Goal: Task Accomplishment & Management: Use online tool/utility

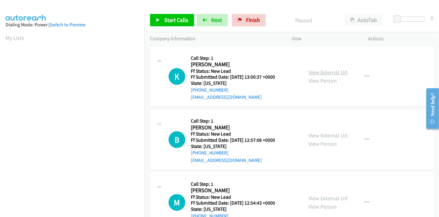
click at [320, 71] on link "View External Url" at bounding box center [328, 72] width 39 height 7
click at [332, 133] on link "View External Url" at bounding box center [328, 135] width 39 height 7
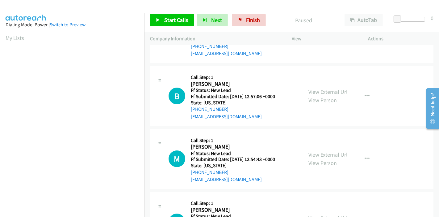
scroll to position [69, 0]
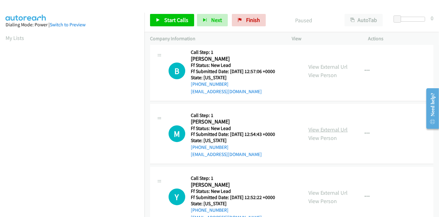
click at [335, 127] on link "View External Url" at bounding box center [328, 129] width 39 height 7
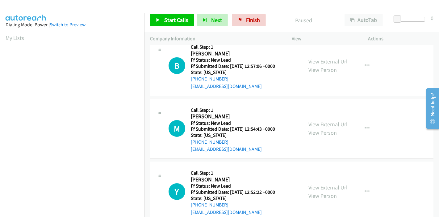
scroll to position [103, 0]
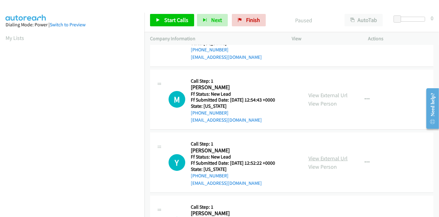
click at [327, 155] on link "View External Url" at bounding box center [328, 158] width 39 height 7
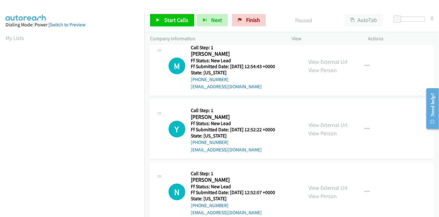
scroll to position [151, 0]
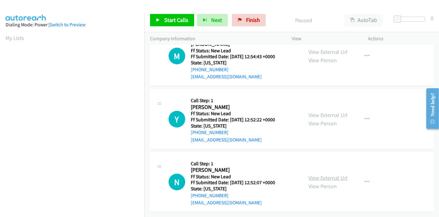
click at [321, 174] on link "View External Url" at bounding box center [328, 177] width 39 height 7
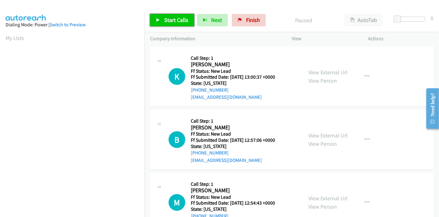
click at [174, 20] on span "Start Calls" at bounding box center [176, 19] width 24 height 7
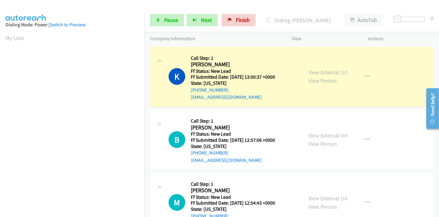
scroll to position [130, 0]
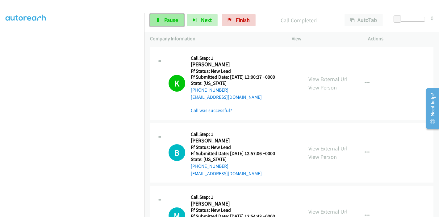
click at [172, 15] on link "Pause" at bounding box center [167, 20] width 34 height 12
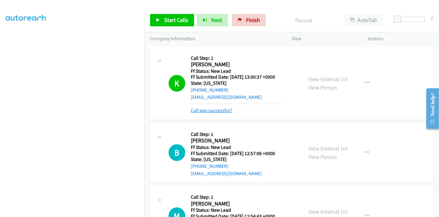
click at [199, 109] on link "Call was successful?" at bounding box center [211, 110] width 41 height 6
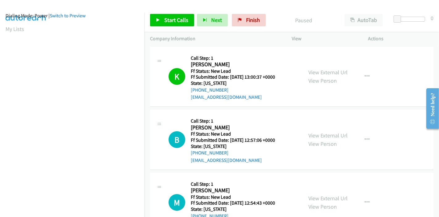
scroll to position [0, 0]
click at [365, 76] on icon "button" at bounding box center [367, 76] width 5 height 5
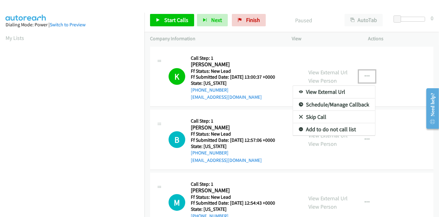
click at [337, 130] on link "Add to do not call list" at bounding box center [334, 129] width 82 height 12
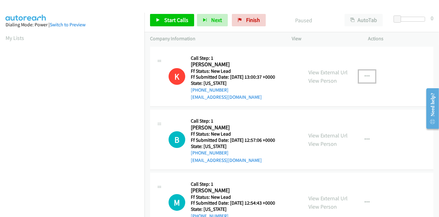
scroll to position [34, 0]
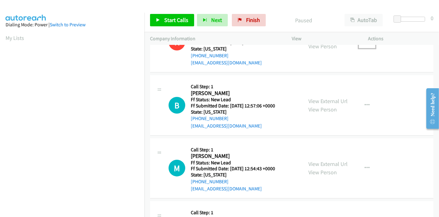
click at [421, 62] on div "K Callback Scheduled Call Step: 1 Katie Semanek America/New_York Ff Status: New…" at bounding box center [292, 42] width 284 height 60
click at [379, 55] on div "View External Url View Person View External Url Email Schedule/Manage Callback …" at bounding box center [344, 42] width 82 height 49
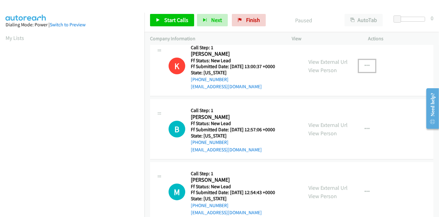
scroll to position [0, 0]
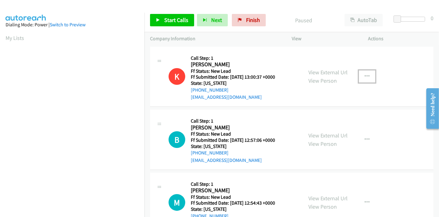
click at [368, 59] on div "View External Url View Person View External Url Email Schedule/Manage Callback …" at bounding box center [344, 76] width 82 height 49
click at [161, 21] on link "Start Calls" at bounding box center [172, 20] width 44 height 12
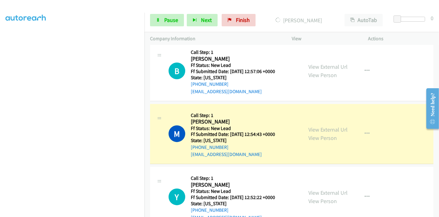
scroll to position [130, 0]
click at [167, 21] on span "Pause" at bounding box center [171, 19] width 14 height 7
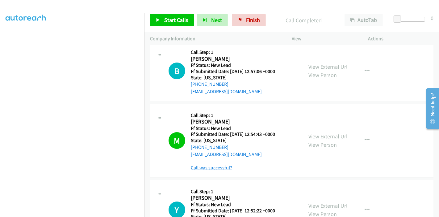
click at [206, 167] on link "Call was successful?" at bounding box center [211, 167] width 41 height 6
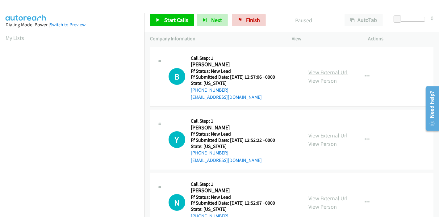
click at [332, 71] on link "View External Url" at bounding box center [328, 72] width 39 height 7
click at [165, 20] on span "Start Calls" at bounding box center [176, 19] width 24 height 7
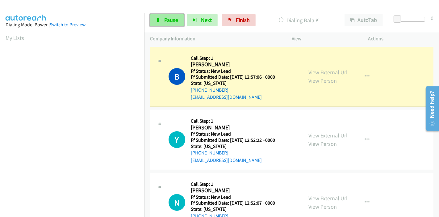
click at [159, 18] on icon at bounding box center [158, 20] width 4 height 4
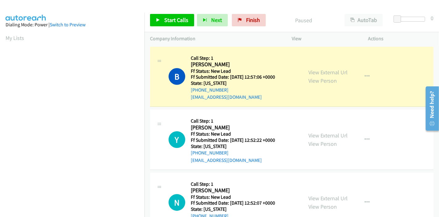
scroll to position [130, 0]
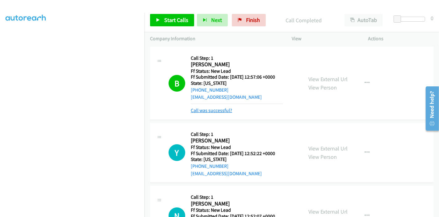
click at [225, 111] on link "Call was successful?" at bounding box center [211, 110] width 41 height 6
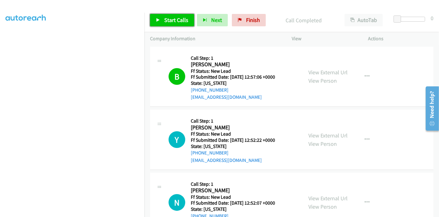
click at [161, 20] on link "Start Calls" at bounding box center [172, 20] width 44 height 12
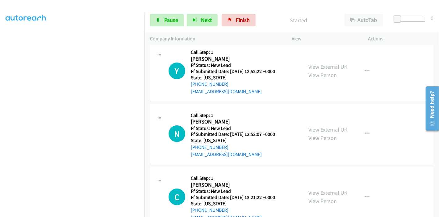
scroll to position [34, 0]
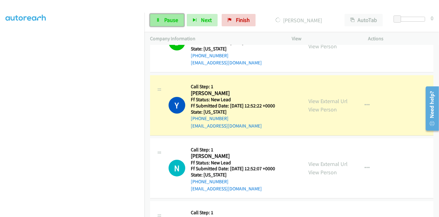
click at [169, 18] on span "Pause" at bounding box center [171, 19] width 14 height 7
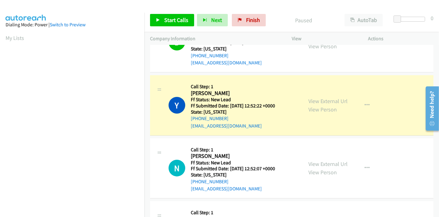
scroll to position [130, 0]
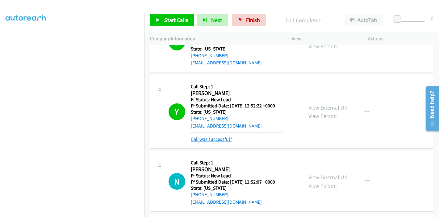
click at [212, 140] on link "Call was successful?" at bounding box center [211, 139] width 41 height 6
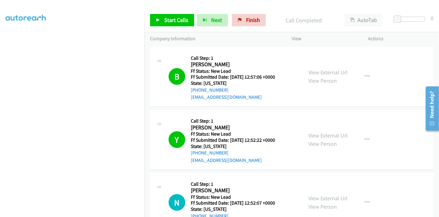
scroll to position [137, 0]
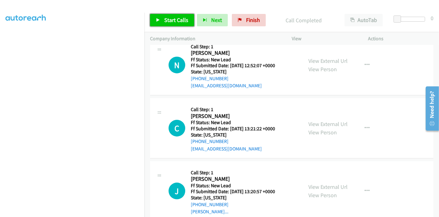
click at [175, 15] on link "Start Calls" at bounding box center [172, 20] width 44 height 12
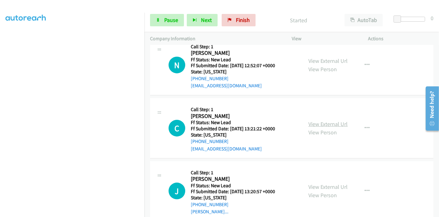
click at [336, 122] on link "View External Url" at bounding box center [328, 123] width 39 height 7
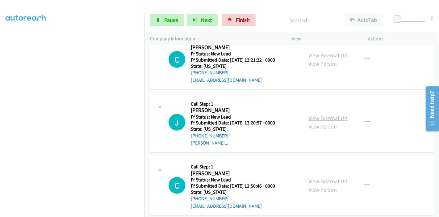
click at [321, 115] on link "View External Url" at bounding box center [328, 117] width 39 height 7
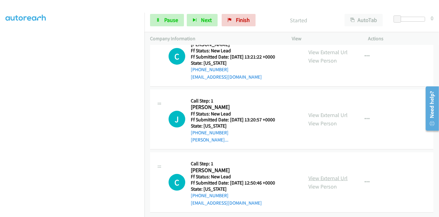
click at [320, 174] on link "View External Url" at bounding box center [328, 177] width 39 height 7
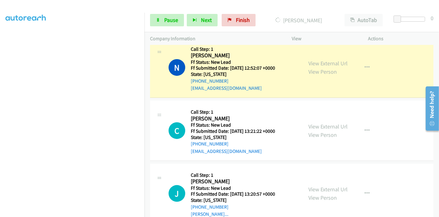
scroll to position [110, 0]
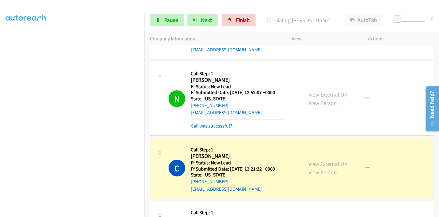
click at [213, 123] on link "Call was successful?" at bounding box center [211, 126] width 41 height 6
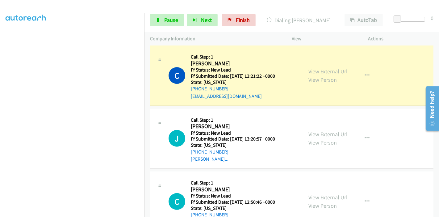
scroll to position [179, 0]
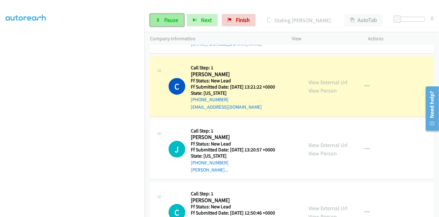
click at [159, 20] on icon at bounding box center [158, 20] width 4 height 4
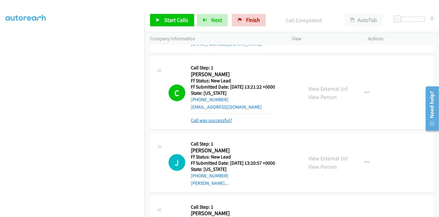
click at [210, 121] on link "Call was successful?" at bounding box center [211, 120] width 41 height 6
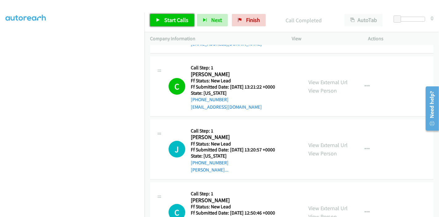
click at [175, 20] on span "Start Calls" at bounding box center [176, 19] width 24 height 7
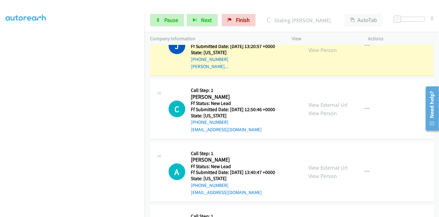
scroll to position [339, 0]
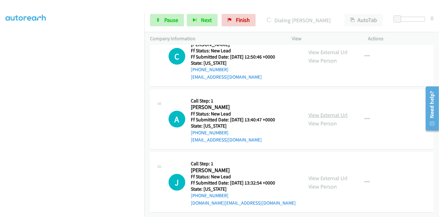
click at [317, 111] on link "View External Url" at bounding box center [328, 114] width 39 height 7
click at [325, 174] on div "View External Url View Person" at bounding box center [328, 182] width 39 height 17
click at [325, 174] on link "View External Url" at bounding box center [328, 177] width 39 height 7
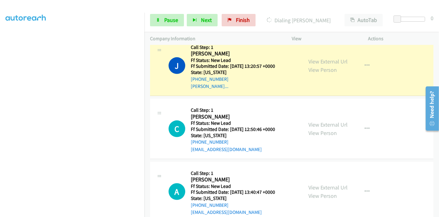
scroll to position [202, 0]
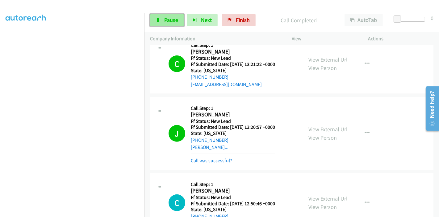
click at [165, 18] on span "Pause" at bounding box center [171, 19] width 14 height 7
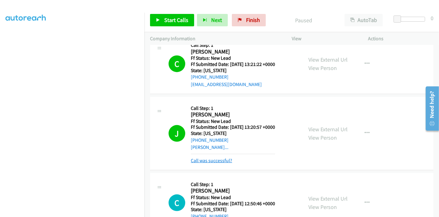
click at [217, 161] on link "Call was successful?" at bounding box center [211, 160] width 41 height 6
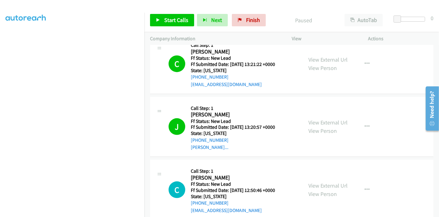
scroll to position [236, 0]
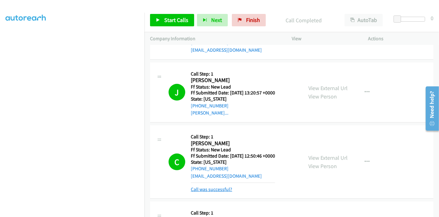
click at [223, 190] on link "Call was successful?" at bounding box center [211, 189] width 41 height 6
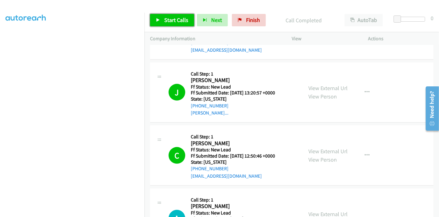
click at [158, 26] on link "Start Calls" at bounding box center [172, 20] width 44 height 12
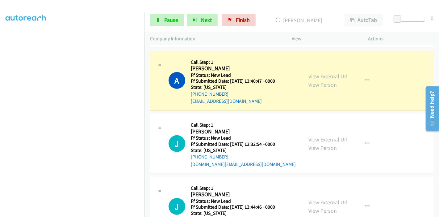
scroll to position [339, 0]
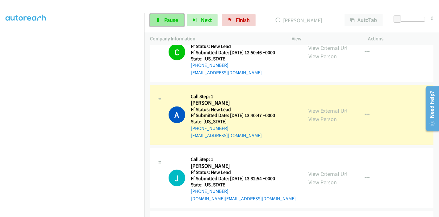
click at [158, 17] on link "Pause" at bounding box center [167, 20] width 34 height 12
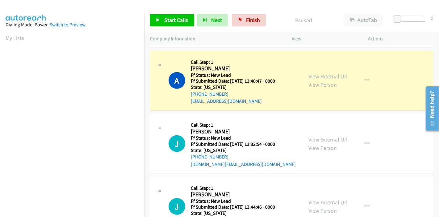
scroll to position [130, 0]
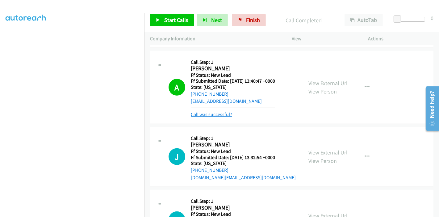
click at [231, 115] on link "Call was successful?" at bounding box center [211, 114] width 41 height 6
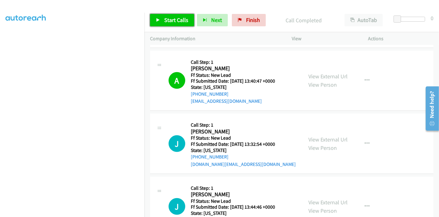
click at [171, 19] on span "Start Calls" at bounding box center [176, 19] width 24 height 7
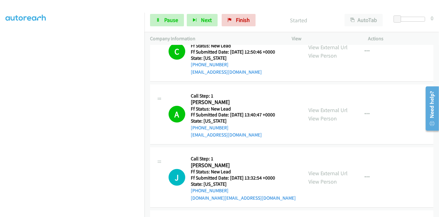
scroll to position [339, 0]
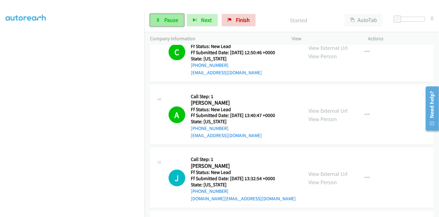
click at [168, 21] on span "Pause" at bounding box center [171, 19] width 14 height 7
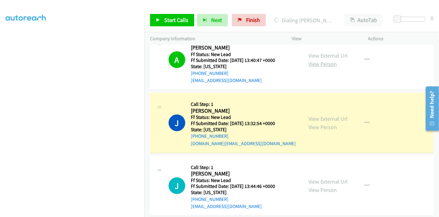
scroll to position [373, 0]
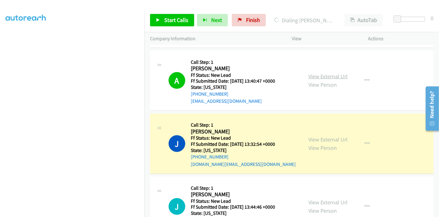
click at [321, 76] on link "View External Url" at bounding box center [328, 76] width 39 height 7
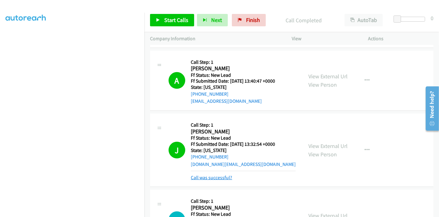
click at [222, 175] on link "Call was successful?" at bounding box center [211, 177] width 41 height 6
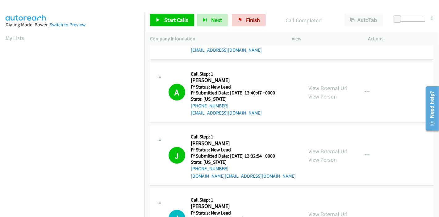
scroll to position [378, 0]
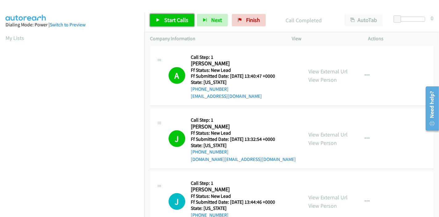
click at [167, 19] on span "Start Calls" at bounding box center [176, 19] width 24 height 7
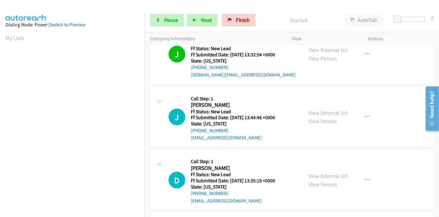
scroll to position [481, 0]
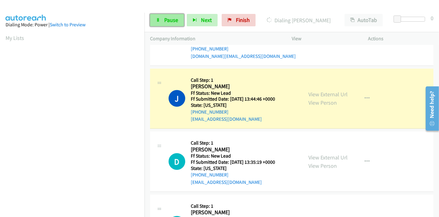
click at [170, 22] on span "Pause" at bounding box center [171, 19] width 14 height 7
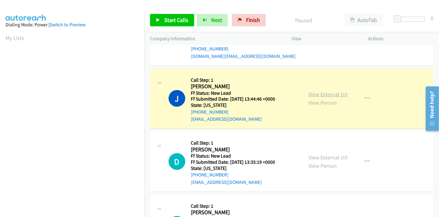
click at [336, 92] on link "View External Url" at bounding box center [328, 94] width 39 height 7
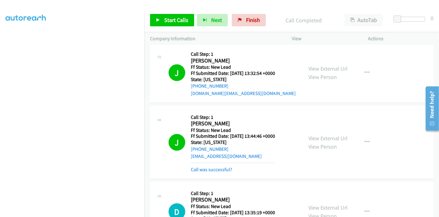
scroll to position [447, 0]
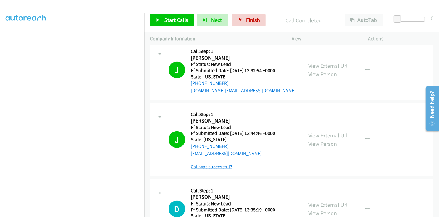
click at [209, 164] on link "Call was successful?" at bounding box center [211, 166] width 41 height 6
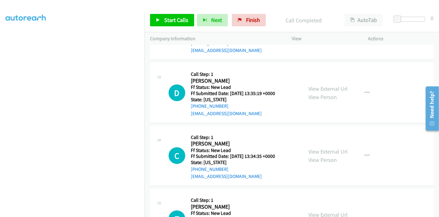
scroll to position [550, 0]
click at [256, 17] on span "Finish" at bounding box center [253, 19] width 14 height 7
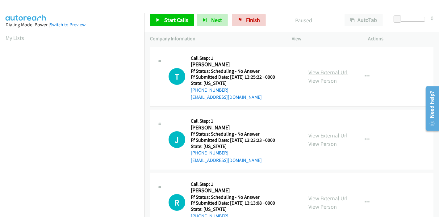
click at [336, 74] on link "View External Url" at bounding box center [328, 72] width 39 height 7
click at [323, 138] on div "View External Url View Person" at bounding box center [328, 139] width 39 height 17
click at [324, 135] on link "View External Url" at bounding box center [328, 135] width 39 height 7
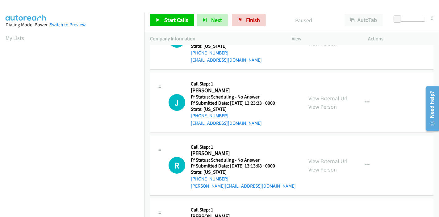
scroll to position [69, 0]
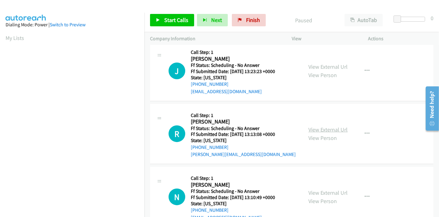
click at [325, 128] on link "View External Url" at bounding box center [328, 129] width 39 height 7
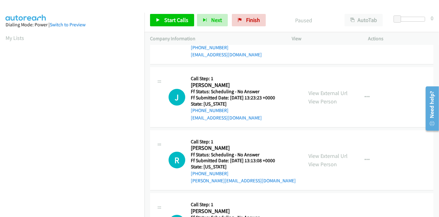
scroll to position [137, 0]
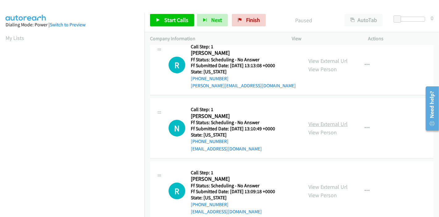
click at [318, 125] on link "View External Url" at bounding box center [328, 123] width 39 height 7
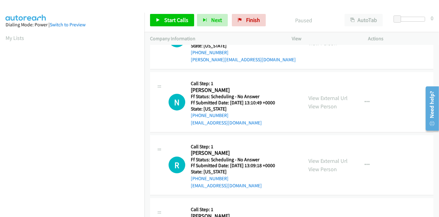
scroll to position [206, 0]
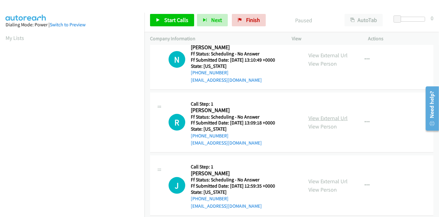
click at [324, 118] on link "View External Url" at bounding box center [328, 117] width 39 height 7
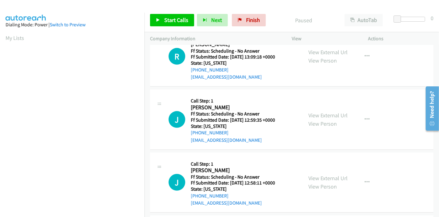
scroll to position [274, 0]
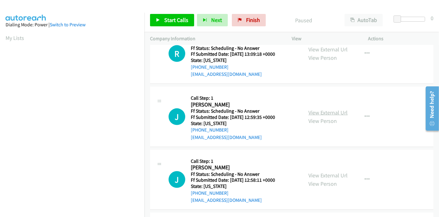
click at [319, 114] on link "View External Url" at bounding box center [328, 112] width 39 height 7
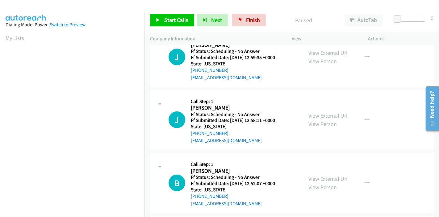
scroll to position [343, 0]
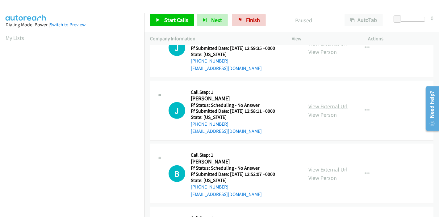
click at [315, 103] on link "View External Url" at bounding box center [328, 106] width 39 height 7
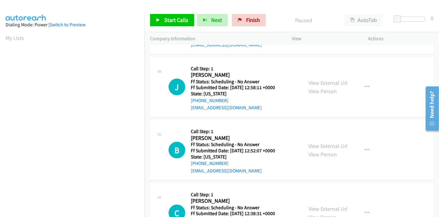
scroll to position [378, 0]
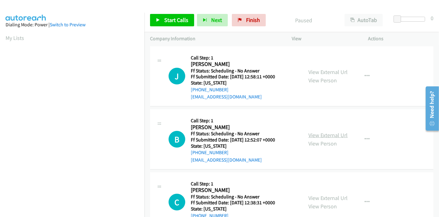
click at [321, 134] on link "View External Url" at bounding box center [328, 134] width 39 height 7
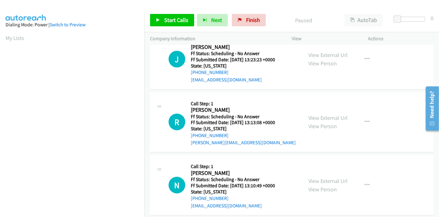
scroll to position [0, 0]
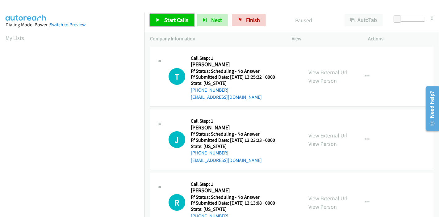
click at [172, 21] on span "Start Calls" at bounding box center [176, 19] width 24 height 7
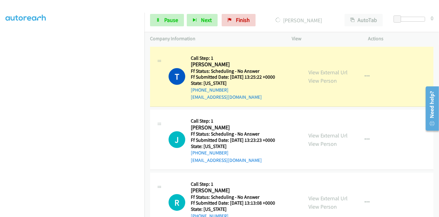
scroll to position [130, 0]
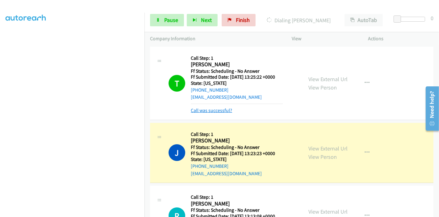
click at [218, 109] on link "Call was successful?" at bounding box center [211, 110] width 41 height 6
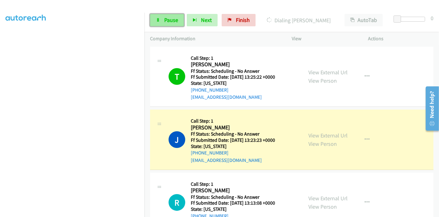
click at [161, 16] on link "Pause" at bounding box center [167, 20] width 34 height 12
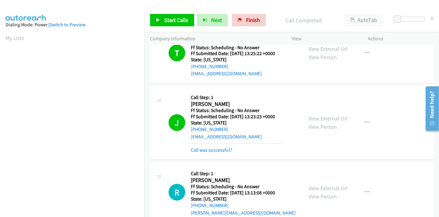
scroll to position [34, 0]
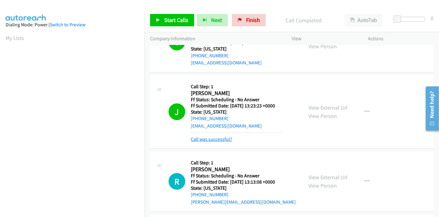
click at [226, 140] on link "Call was successful?" at bounding box center [211, 139] width 41 height 6
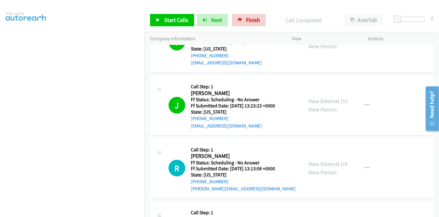
scroll to position [103, 0]
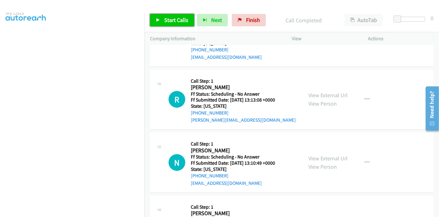
click at [177, 23] on span "Start Calls" at bounding box center [176, 19] width 24 height 7
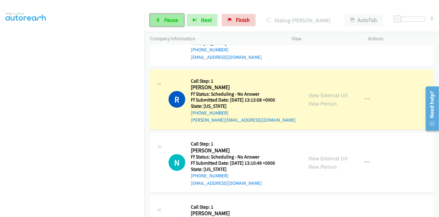
click at [168, 22] on span "Pause" at bounding box center [171, 19] width 14 height 7
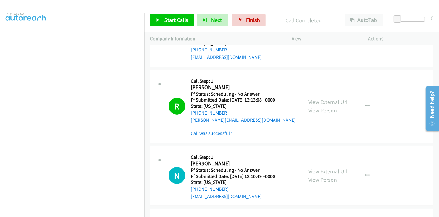
scroll to position [130, 0]
click at [219, 133] on link "Call was successful?" at bounding box center [211, 133] width 41 height 6
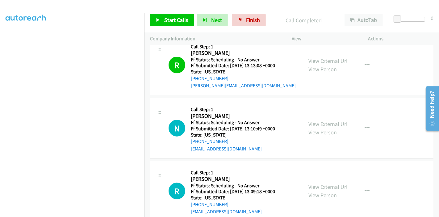
scroll to position [172, 0]
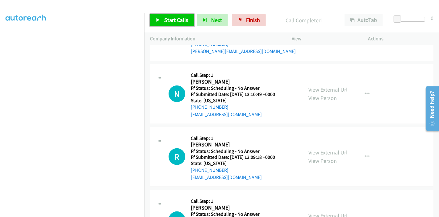
click at [165, 19] on span "Start Calls" at bounding box center [176, 19] width 24 height 7
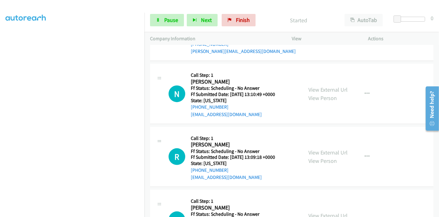
scroll to position [206, 0]
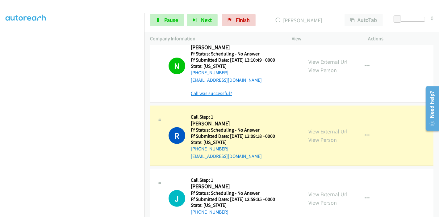
click at [220, 92] on link "Call was successful?" at bounding box center [211, 93] width 41 height 6
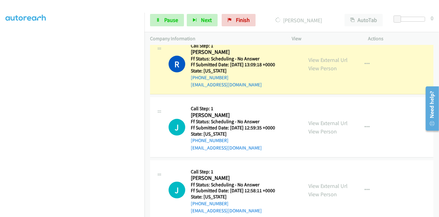
scroll to position [274, 0]
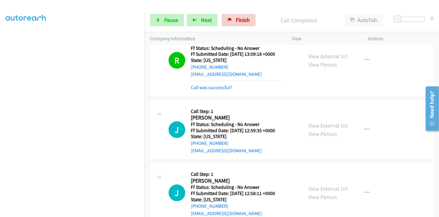
click at [215, 90] on div "Call was successful?" at bounding box center [237, 87] width 92 height 7
click at [218, 88] on link "Call was successful?" at bounding box center [211, 87] width 41 height 6
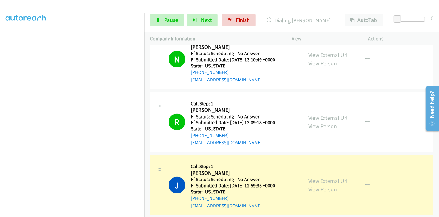
scroll to position [206, 0]
click at [172, 20] on span "Pause" at bounding box center [171, 19] width 14 height 7
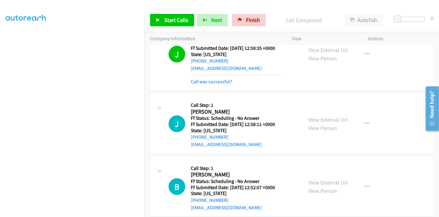
scroll to position [350, 0]
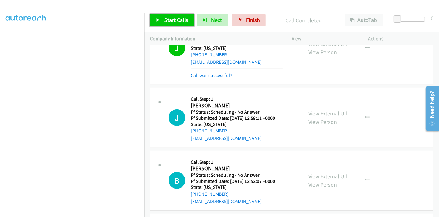
click at [163, 21] on link "Start Calls" at bounding box center [172, 20] width 44 height 12
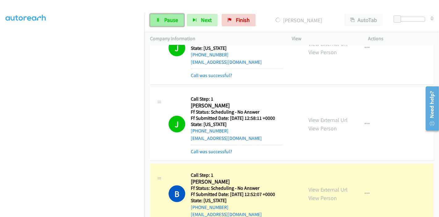
click at [172, 18] on span "Pause" at bounding box center [171, 19] width 14 height 7
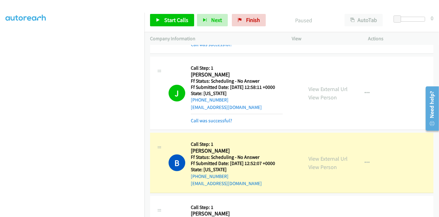
scroll to position [418, 0]
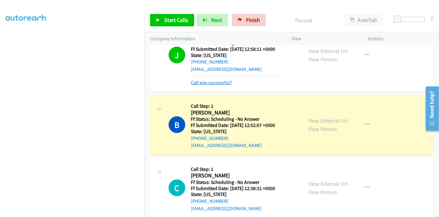
click at [223, 83] on link "Call was successful?" at bounding box center [211, 82] width 41 height 6
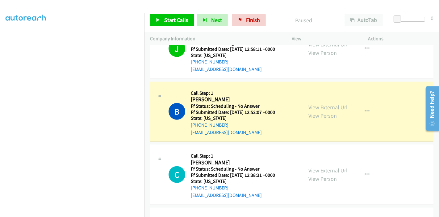
scroll to position [412, 0]
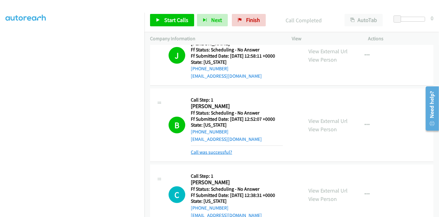
click at [214, 152] on link "Call was successful?" at bounding box center [211, 152] width 41 height 6
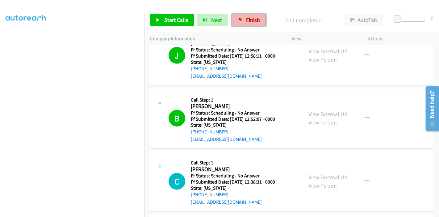
click at [241, 22] on link "Finish" at bounding box center [249, 20] width 34 height 12
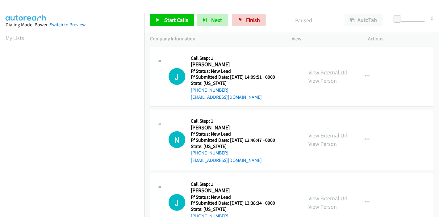
click at [328, 71] on link "View External Url" at bounding box center [328, 72] width 39 height 7
click at [324, 136] on link "View External Url" at bounding box center [328, 135] width 39 height 7
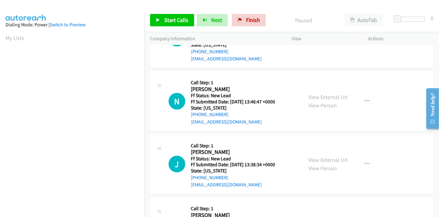
scroll to position [69, 0]
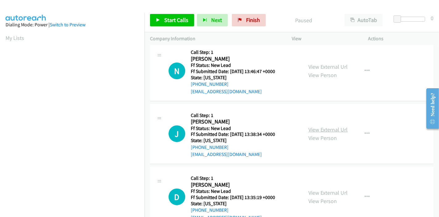
click at [327, 129] on link "View External Url" at bounding box center [328, 129] width 39 height 7
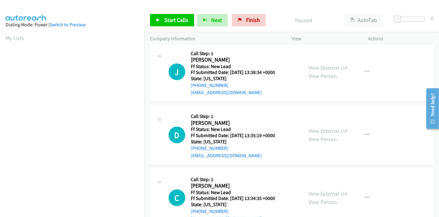
scroll to position [137, 0]
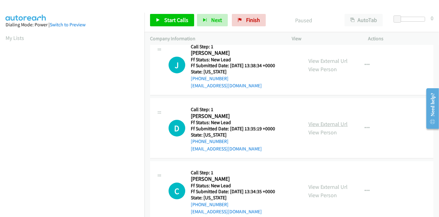
click at [318, 123] on link "View External Url" at bounding box center [328, 123] width 39 height 7
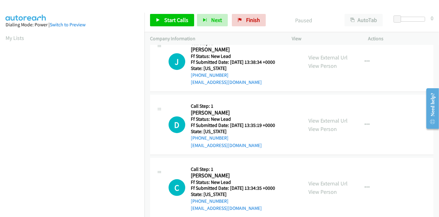
scroll to position [151, 0]
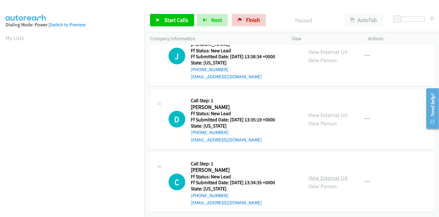
click at [316, 174] on link "View External Url" at bounding box center [328, 177] width 39 height 7
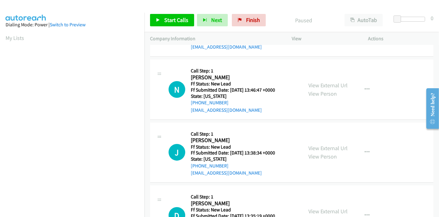
scroll to position [0, 0]
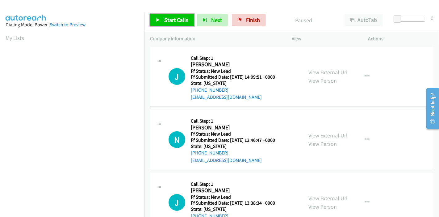
click at [174, 18] on span "Start Calls" at bounding box center [176, 19] width 24 height 7
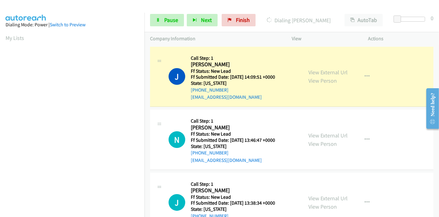
scroll to position [130, 0]
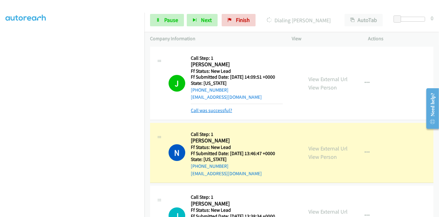
click at [222, 110] on link "Call was successful?" at bounding box center [211, 110] width 41 height 6
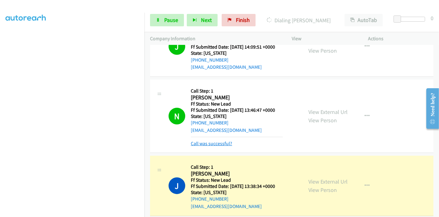
scroll to position [69, 0]
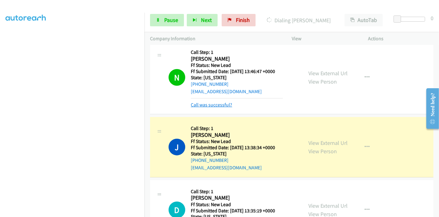
click at [223, 104] on link "Call was successful?" at bounding box center [211, 105] width 41 height 6
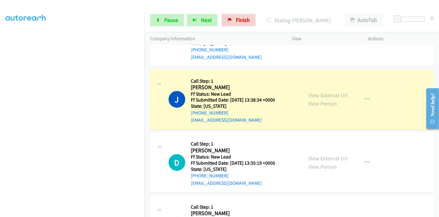
scroll to position [137, 0]
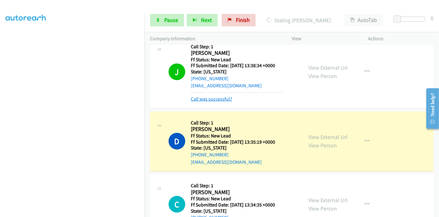
click at [222, 96] on link "Call was successful?" at bounding box center [211, 99] width 41 height 6
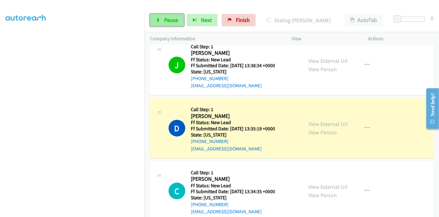
click at [168, 21] on span "Pause" at bounding box center [171, 19] width 14 height 7
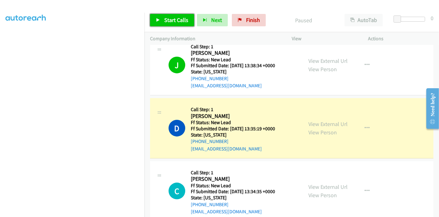
click at [162, 19] on link "Start Calls" at bounding box center [172, 20] width 44 height 12
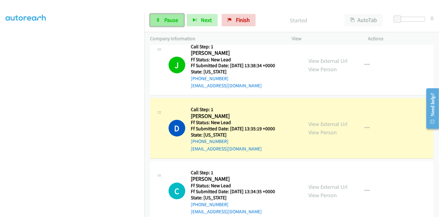
click at [168, 22] on span "Pause" at bounding box center [171, 19] width 14 height 7
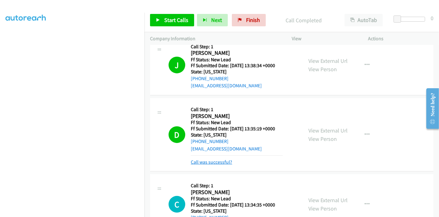
click at [211, 162] on link "Call was successful?" at bounding box center [211, 162] width 41 height 6
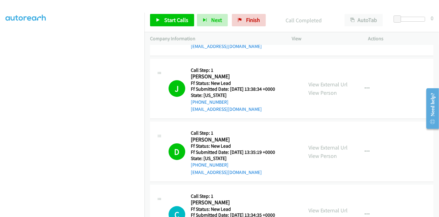
scroll to position [103, 0]
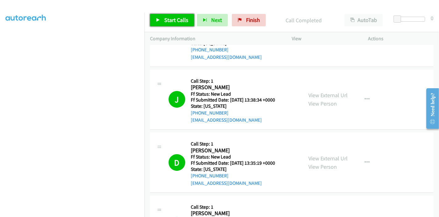
click at [169, 20] on span "Start Calls" at bounding box center [176, 19] width 24 height 7
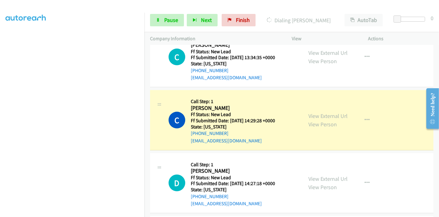
scroll to position [309, 0]
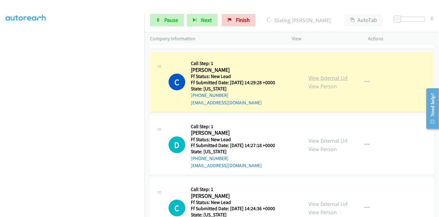
click at [334, 78] on link "View External Url" at bounding box center [328, 77] width 39 height 7
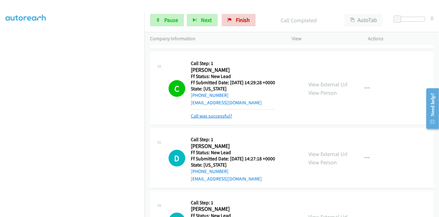
click at [209, 118] on link "Call was successful?" at bounding box center [211, 116] width 41 height 6
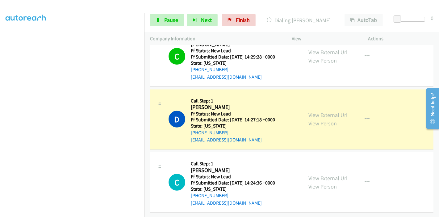
scroll to position [130, 0]
click at [169, 21] on span "Pause" at bounding box center [171, 19] width 14 height 7
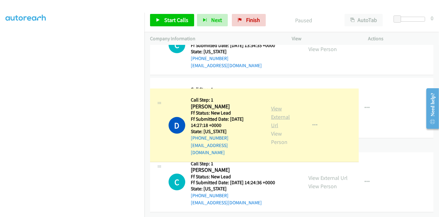
scroll to position [339, 0]
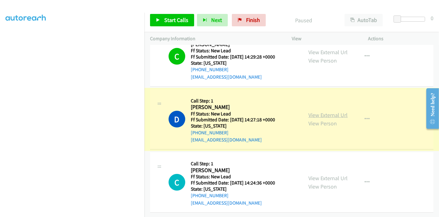
click at [318, 111] on link "View External Url" at bounding box center [328, 114] width 39 height 7
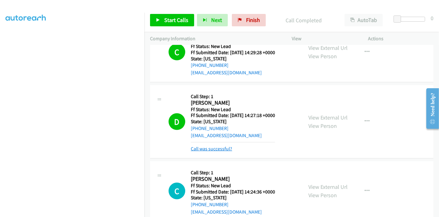
click at [210, 147] on link "Call was successful?" at bounding box center [211, 149] width 41 height 6
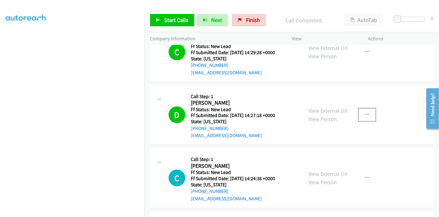
click at [365, 112] on icon "button" at bounding box center [367, 114] width 5 height 5
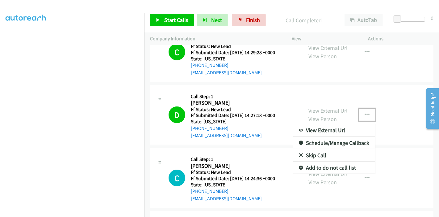
click at [333, 166] on link "Add to do not call list" at bounding box center [334, 167] width 82 height 12
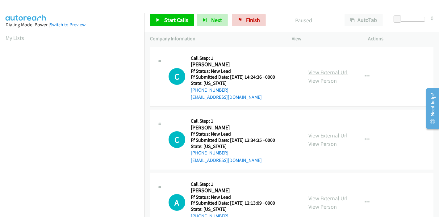
click at [329, 72] on link "View External Url" at bounding box center [328, 72] width 39 height 7
click at [324, 140] on link "View Person" at bounding box center [323, 143] width 28 height 7
click at [345, 136] on link "View External Url" at bounding box center [328, 135] width 39 height 7
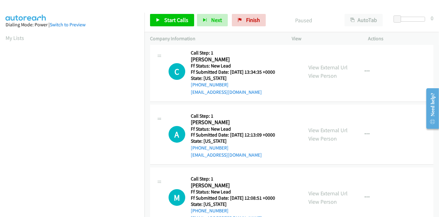
scroll to position [69, 0]
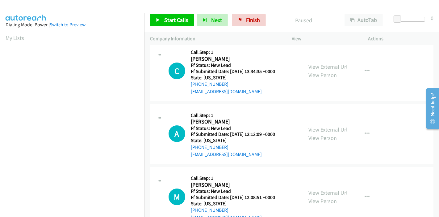
click at [320, 128] on link "View External Url" at bounding box center [328, 129] width 39 height 7
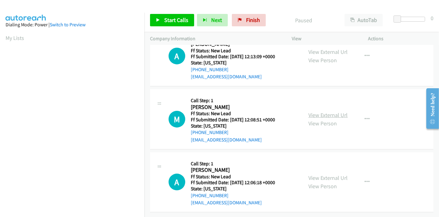
scroll to position [151, 0]
click at [311, 111] on link "View External Url" at bounding box center [328, 114] width 39 height 7
click at [320, 174] on link "View External Url" at bounding box center [328, 177] width 39 height 7
click at [164, 19] on span "Start Calls" at bounding box center [176, 19] width 24 height 7
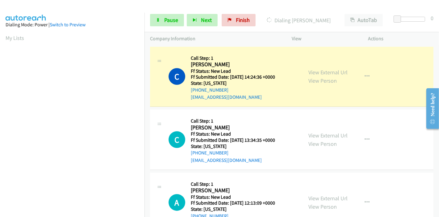
scroll to position [130, 0]
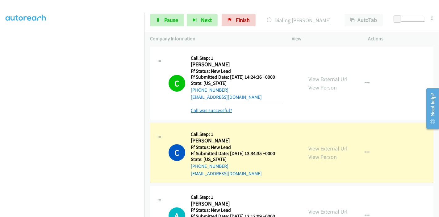
click at [220, 108] on link "Call was successful?" at bounding box center [211, 110] width 41 height 6
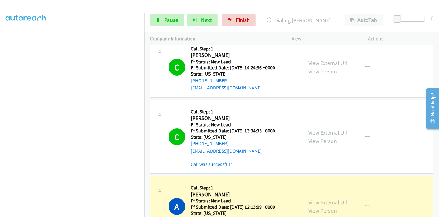
scroll to position [0, 0]
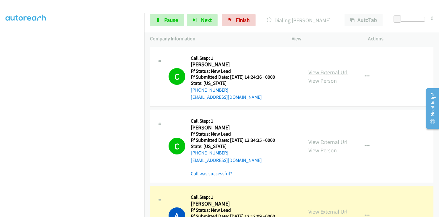
click at [328, 70] on link "View External Url" at bounding box center [328, 72] width 39 height 7
click at [168, 19] on span "Pause" at bounding box center [171, 19] width 14 height 7
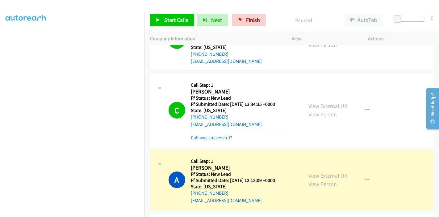
scroll to position [34, 0]
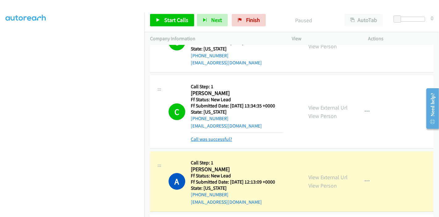
click at [219, 139] on link "Call was successful?" at bounding box center [211, 139] width 41 height 6
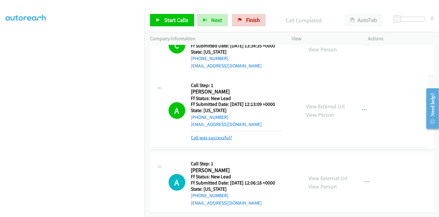
scroll to position [103, 0]
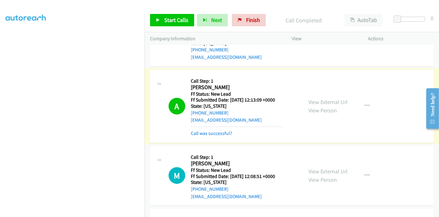
click at [211, 133] on link "Call was successful?" at bounding box center [211, 133] width 41 height 6
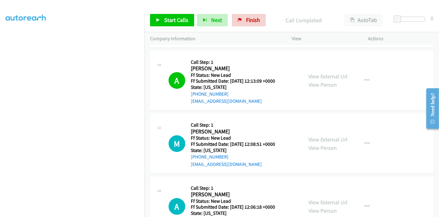
scroll to position [137, 0]
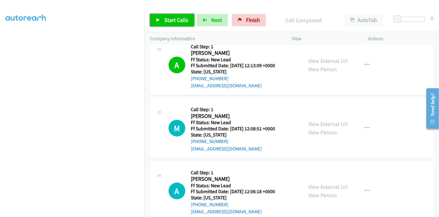
click at [163, 16] on link "Start Calls" at bounding box center [172, 20] width 44 height 12
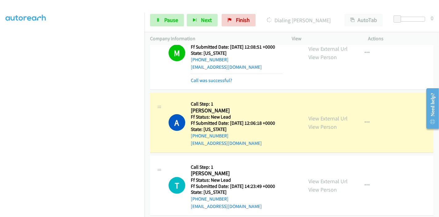
scroll to position [219, 0]
click at [223, 80] on link "Call was successful?" at bounding box center [211, 80] width 41 height 6
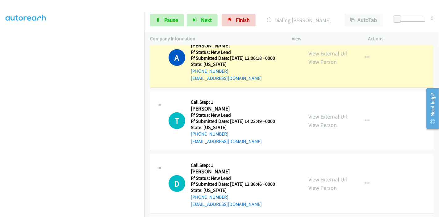
scroll to position [274, 0]
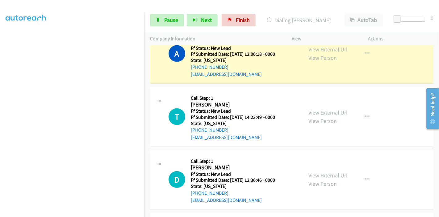
click at [325, 112] on link "View External Url" at bounding box center [328, 112] width 39 height 7
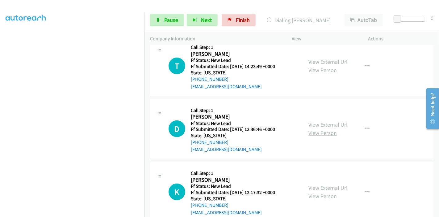
scroll to position [339, 0]
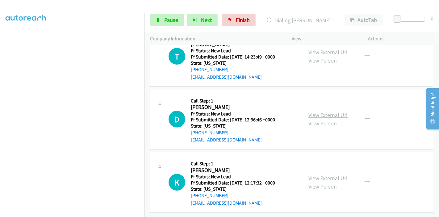
click at [324, 111] on link "View External Url" at bounding box center [328, 114] width 39 height 7
click at [319, 174] on link "View External Url" at bounding box center [328, 177] width 39 height 7
click at [174, 15] on link "Pause" at bounding box center [167, 20] width 34 height 12
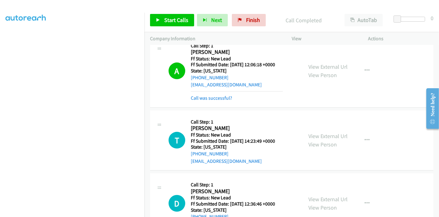
scroll to position [249, 0]
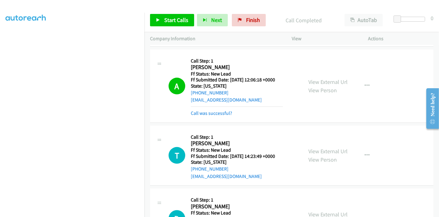
click at [207, 77] on h5 "Ff Submitted Date: 2025-09-20 12:06:18 +0000" at bounding box center [237, 80] width 92 height 6
click at [207, 112] on link "Call was successful?" at bounding box center [211, 113] width 41 height 6
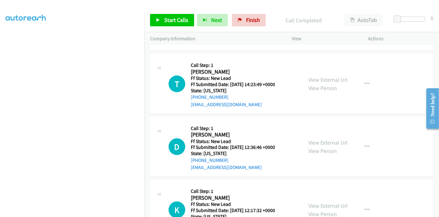
scroll to position [339, 0]
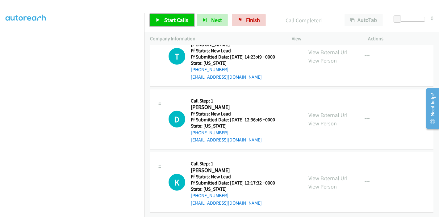
click at [173, 17] on span "Start Calls" at bounding box center [176, 19] width 24 height 7
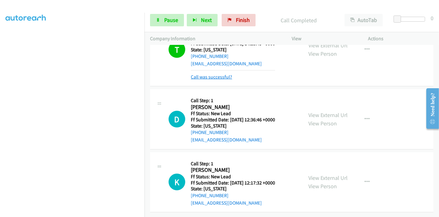
click at [213, 74] on link "Call was successful?" at bounding box center [211, 77] width 41 height 6
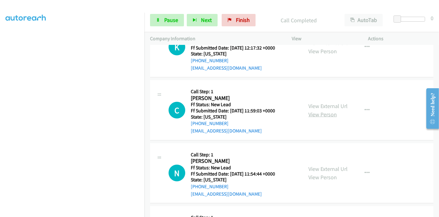
scroll to position [496, 0]
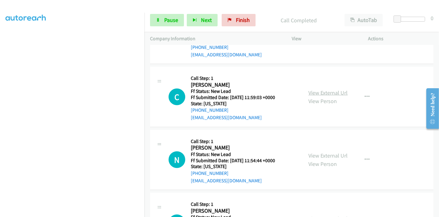
click at [326, 92] on link "View External Url" at bounding box center [328, 92] width 39 height 7
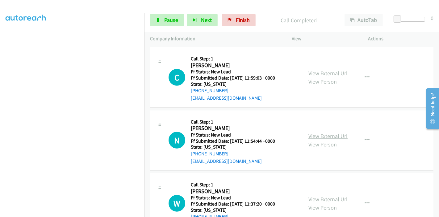
scroll to position [531, 0]
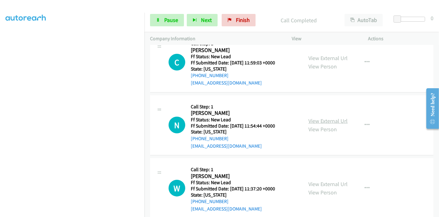
click at [325, 121] on link "View External Url" at bounding box center [328, 120] width 39 height 7
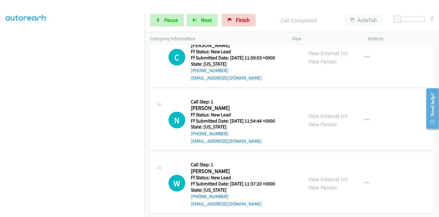
scroll to position [540, 0]
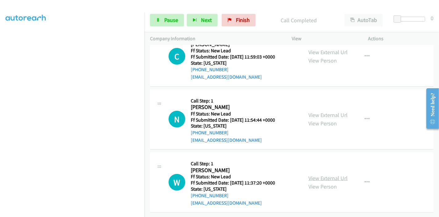
click at [323, 174] on link "View External Url" at bounding box center [328, 177] width 39 height 7
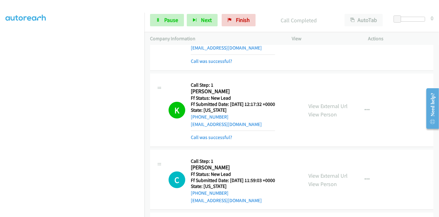
scroll to position [437, 0]
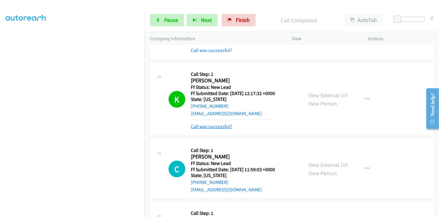
click at [207, 127] on link "Call was successful?" at bounding box center [211, 126] width 41 height 6
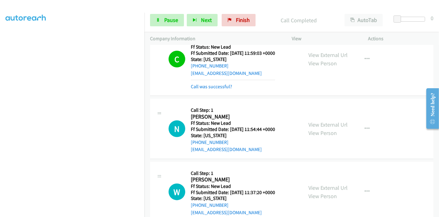
scroll to position [547, 0]
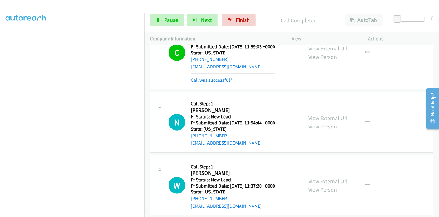
click at [219, 79] on link "Call was successful?" at bounding box center [211, 80] width 41 height 6
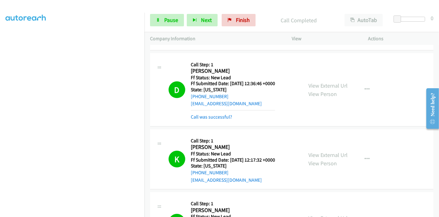
scroll to position [369, 0]
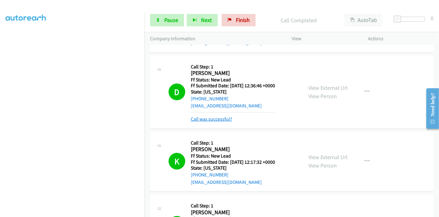
click at [216, 120] on link "Call was successful?" at bounding box center [211, 119] width 41 height 6
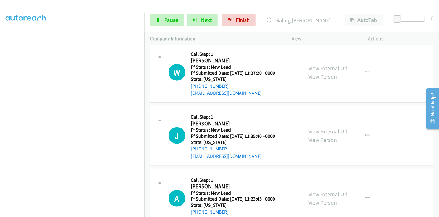
scroll to position [643, 0]
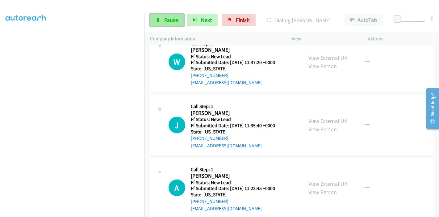
click at [170, 17] on span "Pause" at bounding box center [171, 19] width 14 height 7
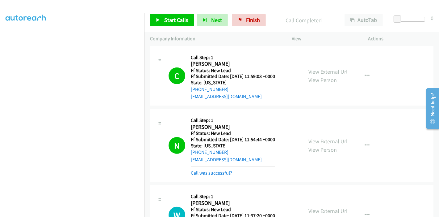
scroll to position [519, 0]
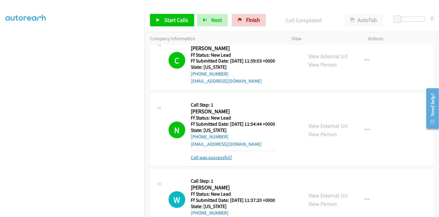
click at [222, 158] on link "Call was successful?" at bounding box center [211, 157] width 41 height 6
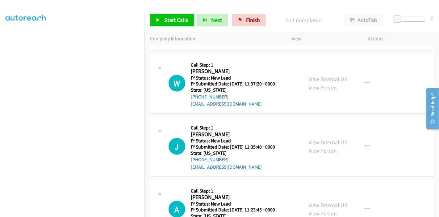
scroll to position [554, 0]
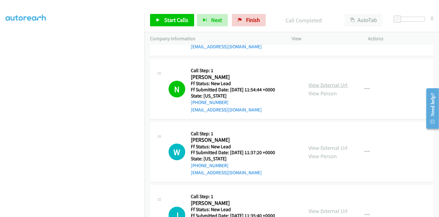
click at [322, 81] on link "View External Url" at bounding box center [328, 84] width 39 height 7
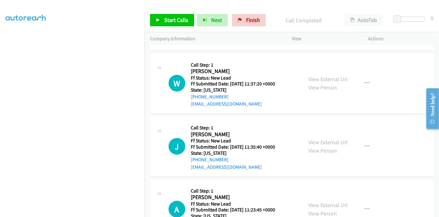
scroll to position [691, 0]
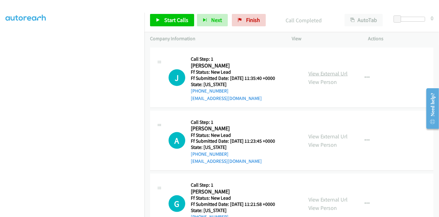
click at [313, 74] on link "View External Url" at bounding box center [328, 73] width 39 height 7
click at [316, 134] on link "View External Url" at bounding box center [328, 136] width 39 height 7
click at [168, 19] on span "Start Calls" at bounding box center [176, 19] width 24 height 7
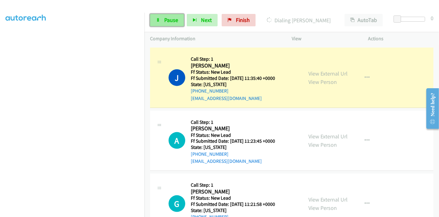
click at [164, 21] on span "Pause" at bounding box center [171, 19] width 14 height 7
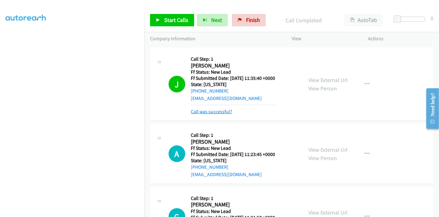
click at [227, 109] on link "Call was successful?" at bounding box center [211, 111] width 41 height 6
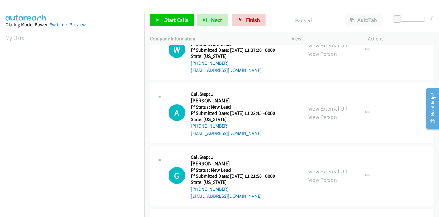
scroll to position [88, 0]
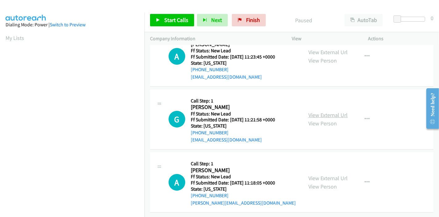
click at [320, 111] on link "View External Url" at bounding box center [328, 114] width 39 height 7
click at [322, 175] on link "View External Url" at bounding box center [328, 177] width 39 height 7
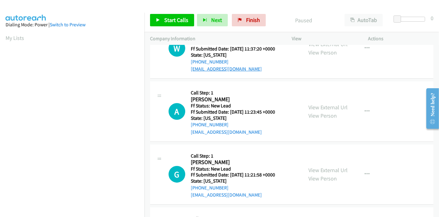
scroll to position [0, 0]
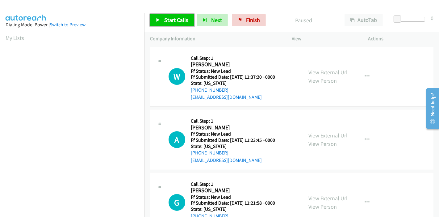
click at [173, 23] on span "Start Calls" at bounding box center [176, 19] width 24 height 7
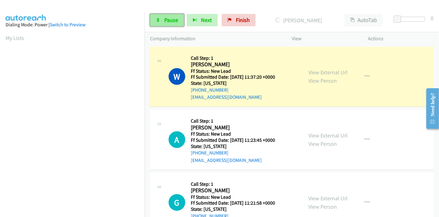
click at [173, 22] on span "Pause" at bounding box center [171, 19] width 14 height 7
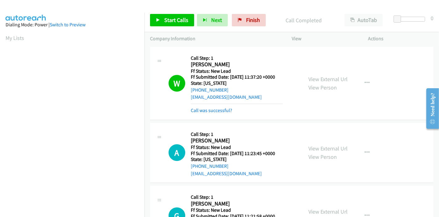
scroll to position [130, 0]
click at [210, 110] on link "Call was successful?" at bounding box center [211, 110] width 41 height 6
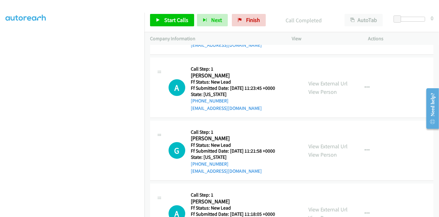
scroll to position [19, 0]
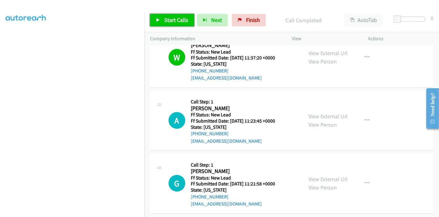
click at [175, 17] on span "Start Calls" at bounding box center [176, 19] width 24 height 7
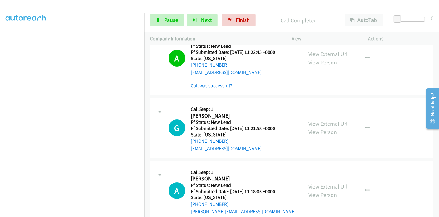
scroll to position [94, 0]
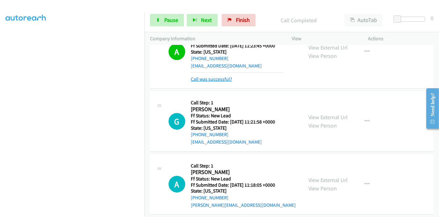
click at [217, 80] on link "Call was successful?" at bounding box center [211, 79] width 41 height 6
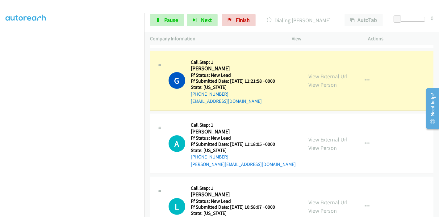
scroll to position [137, 0]
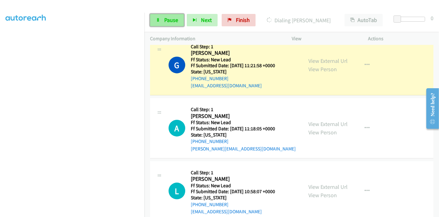
click at [166, 19] on span "Pause" at bounding box center [171, 19] width 14 height 7
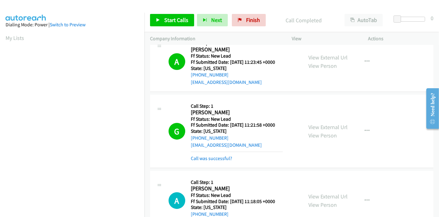
scroll to position [69, 0]
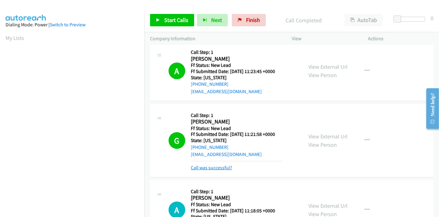
click at [212, 167] on link "Call was successful?" at bounding box center [211, 167] width 41 height 6
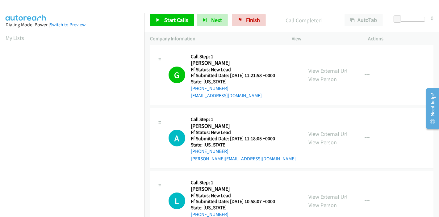
scroll to position [137, 0]
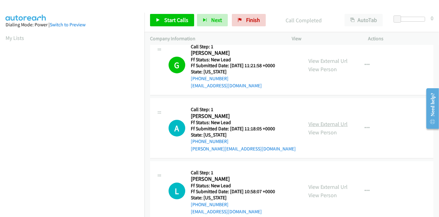
click at [334, 123] on link "View External Url" at bounding box center [328, 123] width 39 height 7
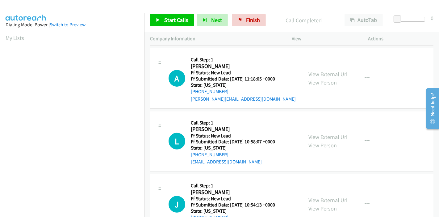
scroll to position [206, 0]
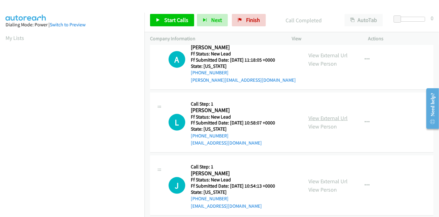
click at [317, 119] on link "View External Url" at bounding box center [328, 117] width 39 height 7
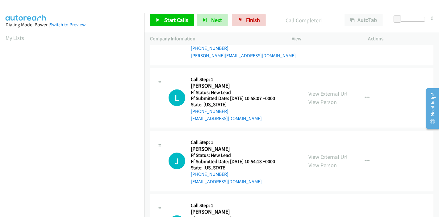
scroll to position [240, 0]
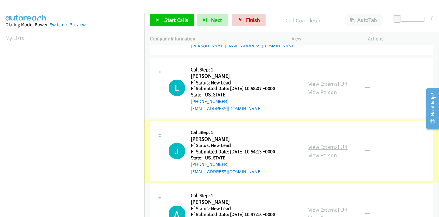
click at [318, 143] on link "View External Url" at bounding box center [328, 146] width 39 height 7
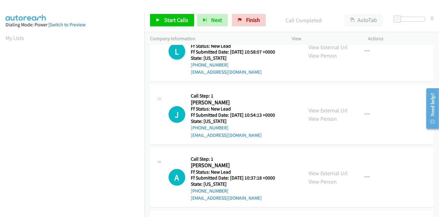
scroll to position [309, 0]
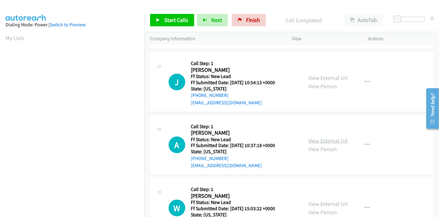
click at [317, 140] on link "View External Url" at bounding box center [328, 140] width 39 height 7
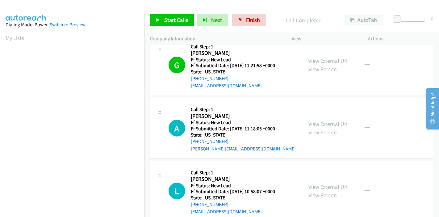
scroll to position [172, 0]
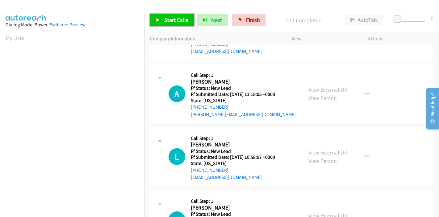
click at [162, 21] on link "Start Calls" at bounding box center [172, 20] width 44 height 12
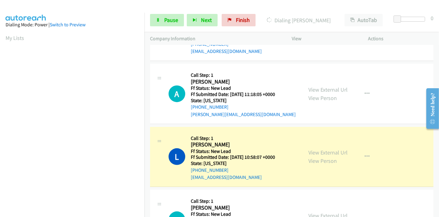
scroll to position [130, 0]
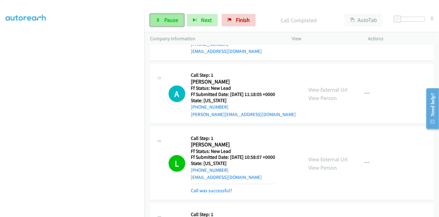
click at [157, 18] on icon at bounding box center [158, 20] width 4 height 4
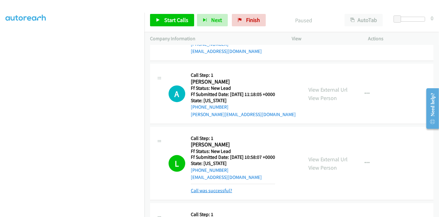
click at [206, 188] on link "Call was successful?" at bounding box center [211, 190] width 41 height 6
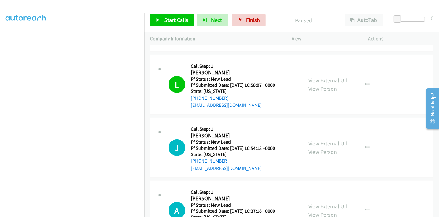
scroll to position [274, 0]
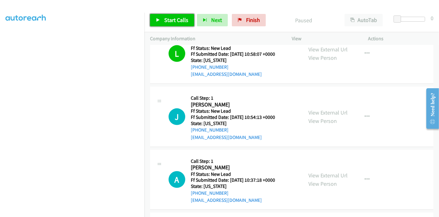
click at [168, 19] on span "Start Calls" at bounding box center [176, 19] width 24 height 7
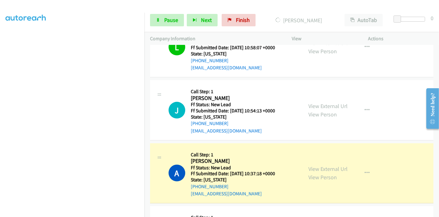
scroll to position [339, 0]
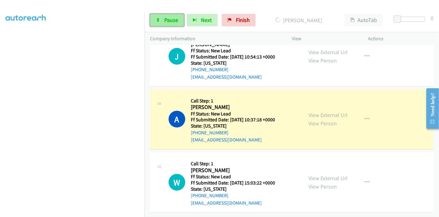
click at [158, 20] on icon at bounding box center [158, 20] width 4 height 4
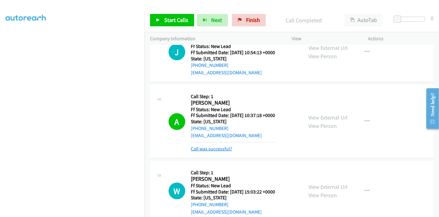
click at [213, 149] on link "Call was successful?" at bounding box center [211, 149] width 41 height 6
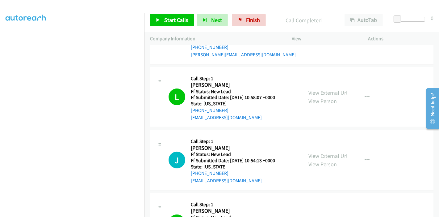
scroll to position [236, 0]
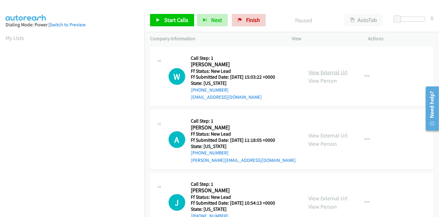
click at [325, 71] on link "View External Url" at bounding box center [328, 72] width 39 height 7
click at [181, 21] on span "Start Calls" at bounding box center [176, 19] width 24 height 7
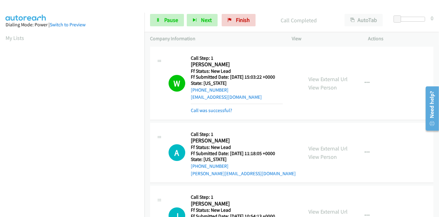
scroll to position [130, 0]
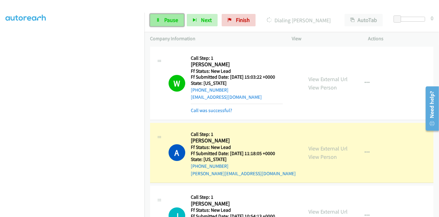
click at [163, 15] on link "Pause" at bounding box center [167, 20] width 34 height 12
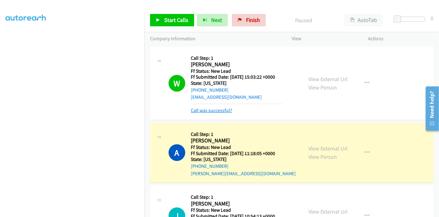
click at [217, 112] on link "Call was successful?" at bounding box center [211, 110] width 41 height 6
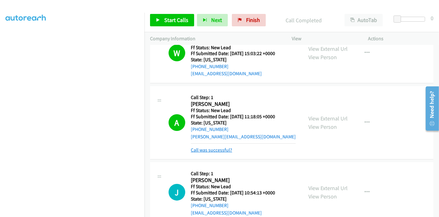
scroll to position [34, 0]
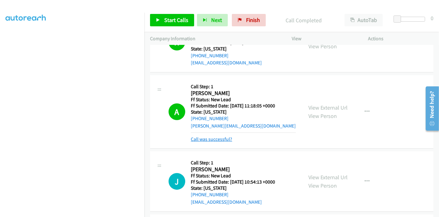
click at [209, 141] on link "Call was successful?" at bounding box center [211, 139] width 41 height 6
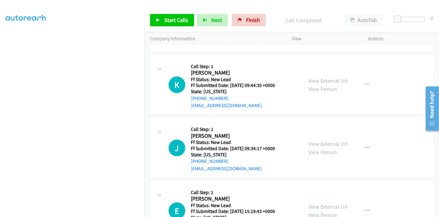
scroll to position [276, 0]
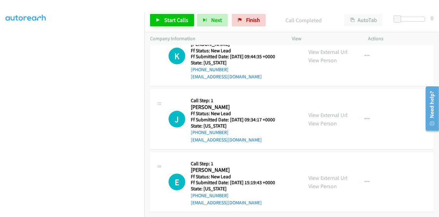
click at [249, 11] on div "Start Calls Pause Next Finish Call Completed AutoTab AutoTab 0" at bounding box center [292, 20] width 295 height 24
click at [247, 23] on span "Finish" at bounding box center [253, 19] width 14 height 7
click at [246, 21] on span "Finish" at bounding box center [253, 19] width 14 height 7
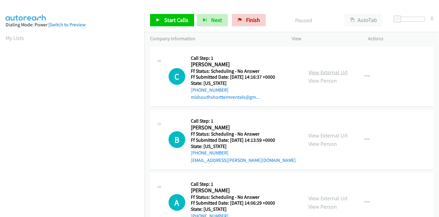
click at [327, 70] on link "View External Url" at bounding box center [328, 72] width 39 height 7
click at [317, 134] on link "View External Url" at bounding box center [328, 135] width 39 height 7
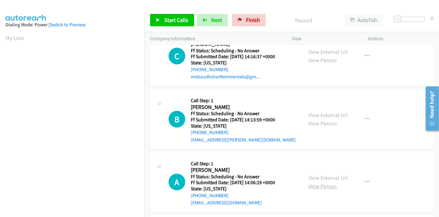
scroll to position [34, 0]
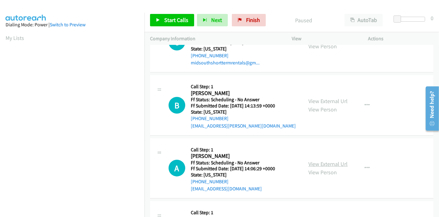
click at [322, 164] on link "View External Url" at bounding box center [328, 163] width 39 height 7
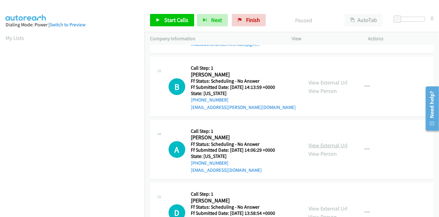
scroll to position [69, 0]
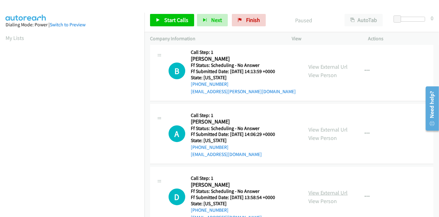
click at [314, 189] on link "View External Url" at bounding box center [328, 192] width 39 height 7
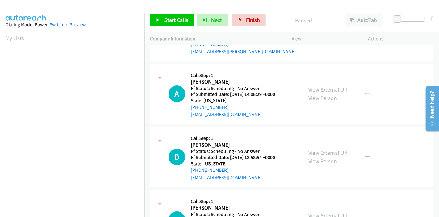
scroll to position [137, 0]
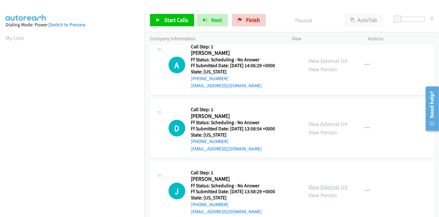
click at [320, 186] on link "View External Url" at bounding box center [328, 186] width 39 height 7
click at [170, 18] on span "Start Calls" at bounding box center [176, 19] width 24 height 7
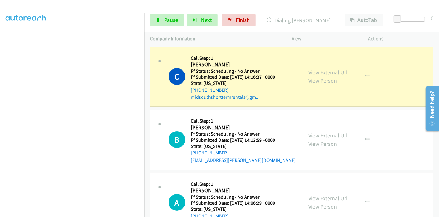
scroll to position [130, 0]
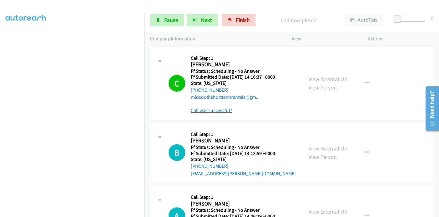
click at [212, 111] on link "Call was successful?" at bounding box center [211, 110] width 41 height 6
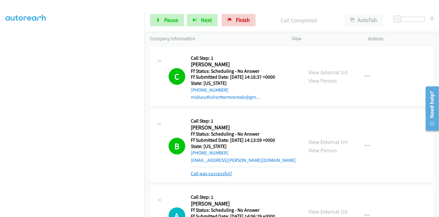
click at [209, 174] on link "Call was successful?" at bounding box center [211, 173] width 41 height 6
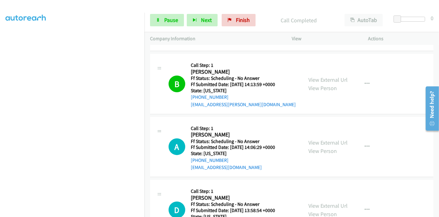
scroll to position [69, 0]
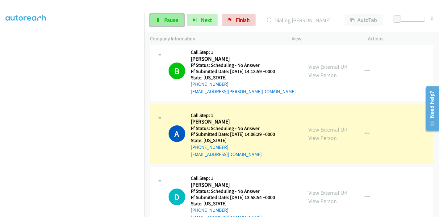
click at [164, 20] on span "Pause" at bounding box center [171, 19] width 14 height 7
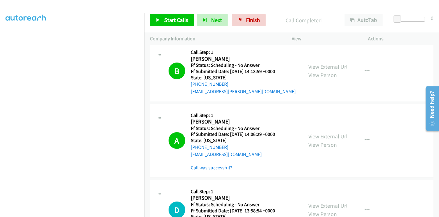
scroll to position [137, 0]
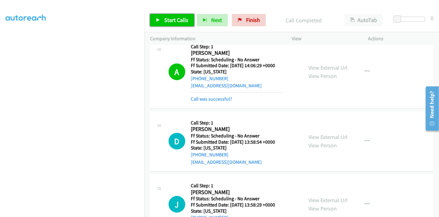
click at [168, 25] on link "Start Calls" at bounding box center [172, 20] width 44 height 12
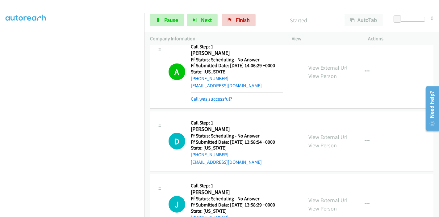
click at [203, 98] on link "Call was successful?" at bounding box center [211, 99] width 41 height 6
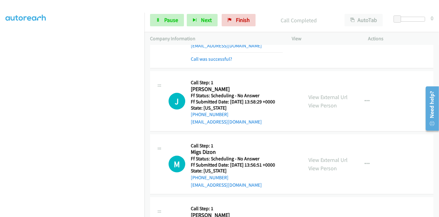
scroll to position [274, 0]
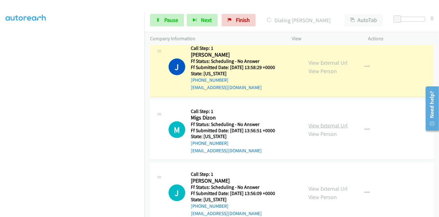
click at [315, 122] on link "View External Url" at bounding box center [328, 125] width 39 height 7
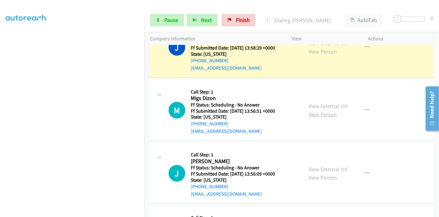
scroll to position [309, 0]
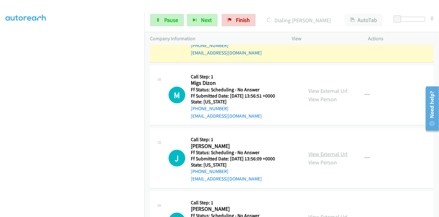
click at [323, 154] on link "View External Url" at bounding box center [328, 153] width 39 height 7
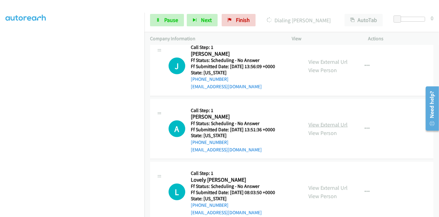
scroll to position [412, 0]
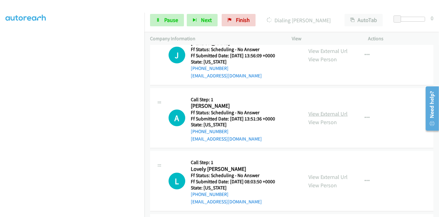
click at [318, 115] on link "View External Url" at bounding box center [328, 113] width 39 height 7
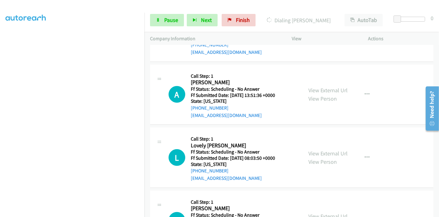
scroll to position [446, 0]
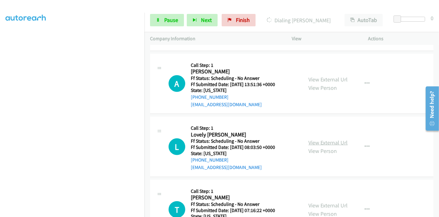
click at [314, 140] on link "View External Url" at bounding box center [328, 142] width 39 height 7
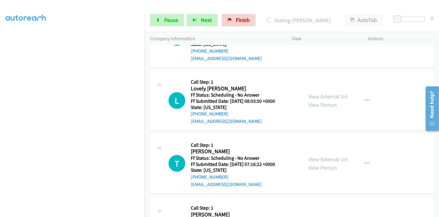
scroll to position [515, 0]
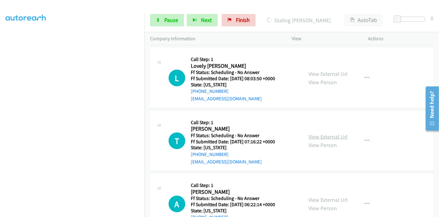
click at [339, 135] on link "View External Url" at bounding box center [328, 136] width 39 height 7
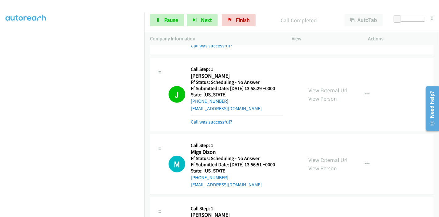
scroll to position [288, 0]
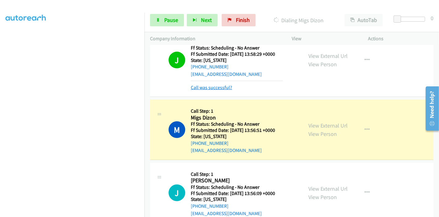
click at [226, 88] on link "Call was successful?" at bounding box center [211, 87] width 41 height 6
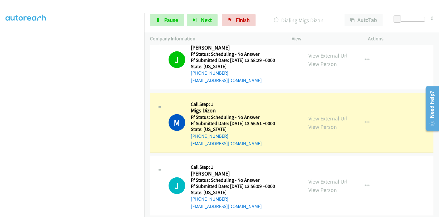
scroll to position [316, 0]
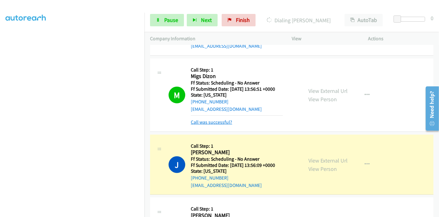
click at [210, 119] on link "Call was successful?" at bounding box center [211, 122] width 41 height 6
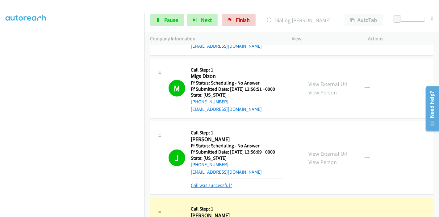
click at [197, 182] on link "Call was successful?" at bounding box center [211, 185] width 41 height 6
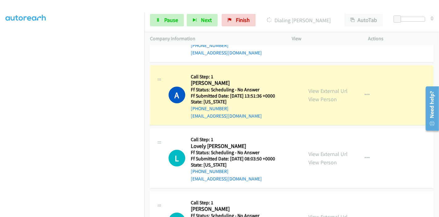
scroll to position [453, 0]
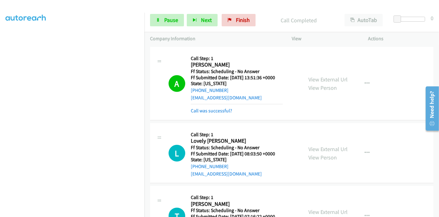
click at [208, 115] on div "A Callback Scheduled Call Step: 1 [PERSON_NAME] America/New_York Ff Status: Sch…" at bounding box center [292, 83] width 284 height 73
click at [210, 110] on link "Call was successful?" at bounding box center [211, 111] width 41 height 6
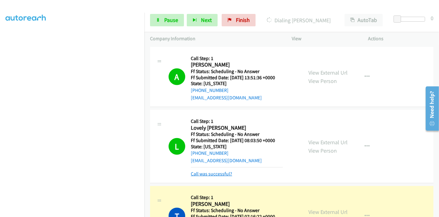
click at [219, 172] on link "Call was successful?" at bounding box center [211, 174] width 41 height 6
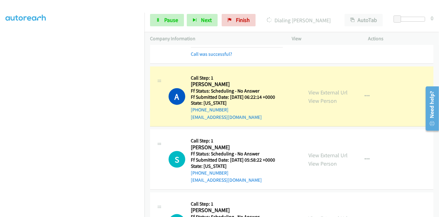
scroll to position [625, 0]
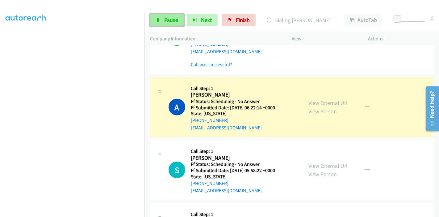
click at [167, 25] on link "Pause" at bounding box center [167, 20] width 34 height 12
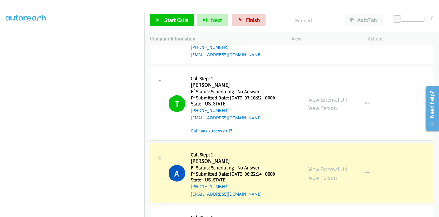
scroll to position [522, 0]
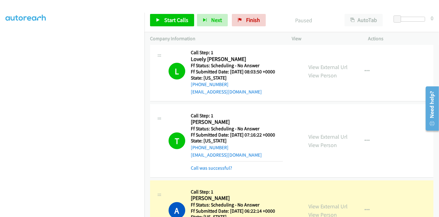
click at [219, 169] on div "Call was successful?" at bounding box center [237, 167] width 92 height 7
click at [220, 165] on link "Call was successful?" at bounding box center [211, 168] width 41 height 6
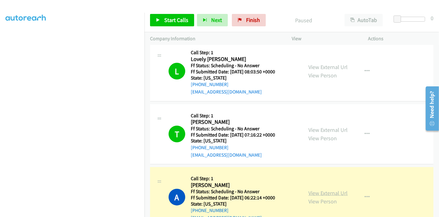
click at [318, 189] on link "View External Url" at bounding box center [328, 192] width 39 height 7
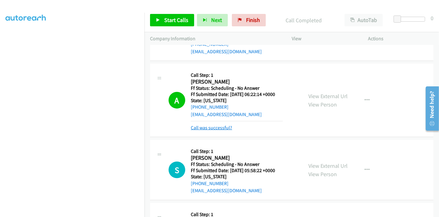
click at [202, 125] on link "Call was successful?" at bounding box center [211, 128] width 41 height 6
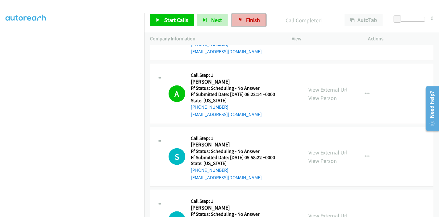
click at [242, 19] on link "Finish" at bounding box center [249, 20] width 34 height 12
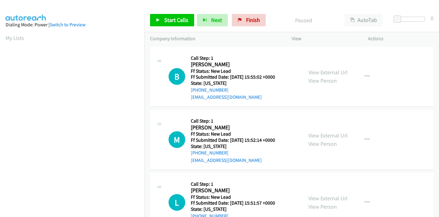
click at [323, 76] on div "View External Url View Person" at bounding box center [328, 76] width 39 height 17
click at [323, 74] on link "View External Url" at bounding box center [328, 72] width 39 height 7
click at [331, 134] on link "View External Url" at bounding box center [328, 135] width 39 height 7
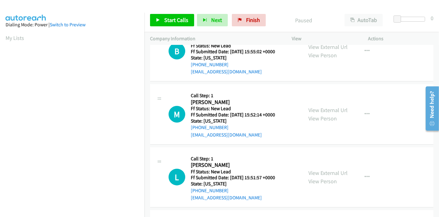
scroll to position [34, 0]
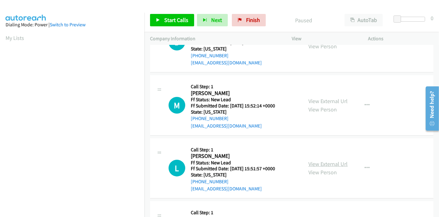
click at [318, 163] on link "View External Url" at bounding box center [328, 163] width 39 height 7
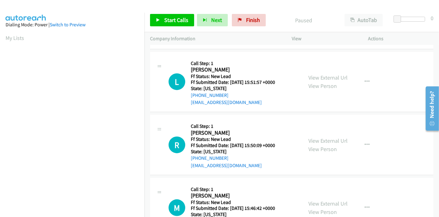
scroll to position [137, 0]
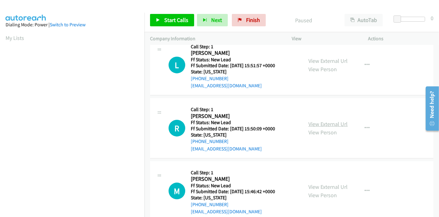
click at [326, 123] on link "View External Url" at bounding box center [328, 123] width 39 height 7
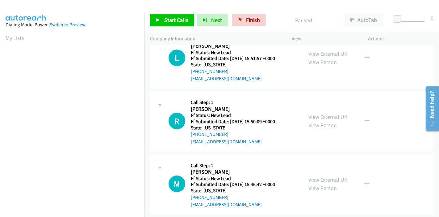
scroll to position [151, 0]
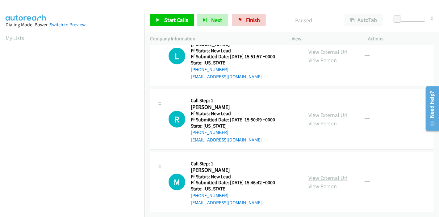
click at [320, 174] on link "View External Url" at bounding box center [328, 177] width 39 height 7
click at [167, 14] on link "Start Calls" at bounding box center [172, 20] width 44 height 12
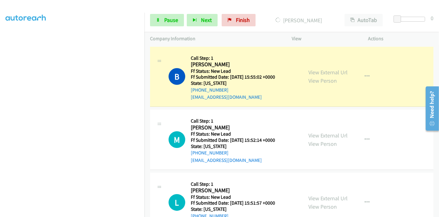
scroll to position [130, 0]
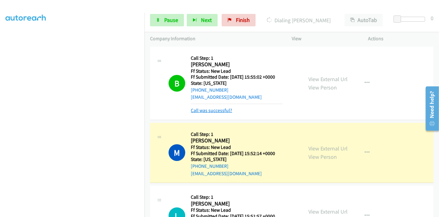
click at [210, 108] on link "Call was successful?" at bounding box center [211, 110] width 41 height 6
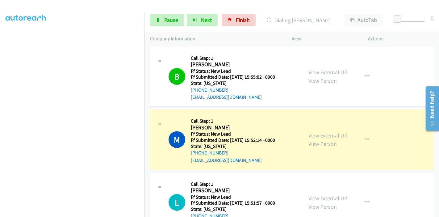
scroll to position [69, 0]
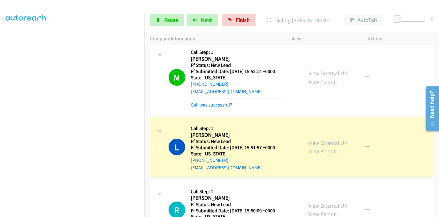
click at [210, 102] on link "Call was successful?" at bounding box center [211, 105] width 41 height 6
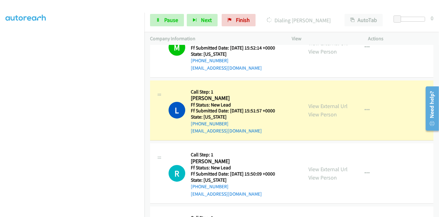
scroll to position [103, 0]
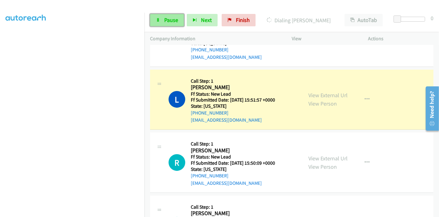
click at [168, 25] on link "Pause" at bounding box center [167, 20] width 34 height 12
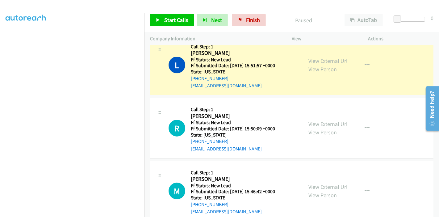
scroll to position [130, 0]
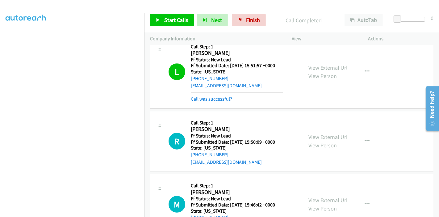
click at [214, 98] on link "Call was successful?" at bounding box center [211, 99] width 41 height 6
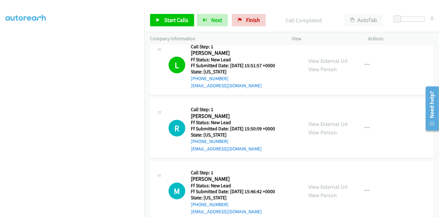
click at [166, 26] on div "Start Calls Pause Next Finish Call Completed AutoTab AutoTab 0" at bounding box center [292, 20] width 295 height 24
click at [169, 23] on span "Start Calls" at bounding box center [176, 19] width 24 height 7
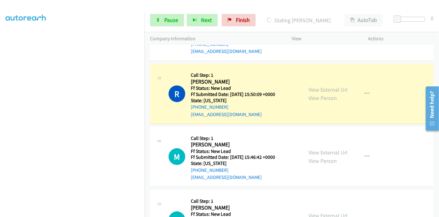
scroll to position [206, 0]
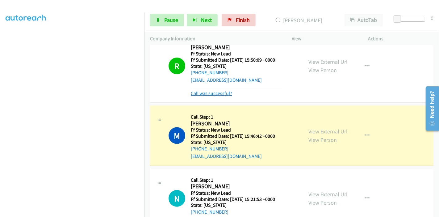
click at [201, 90] on link "Call was successful?" at bounding box center [211, 93] width 41 height 6
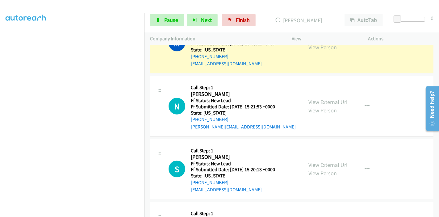
scroll to position [309, 0]
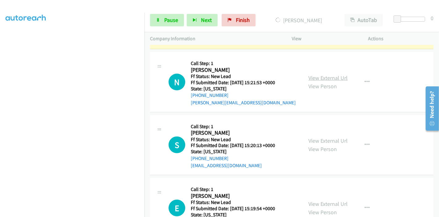
click at [323, 79] on link "View External Url" at bounding box center [328, 77] width 39 height 7
click at [317, 137] on link "View External Url" at bounding box center [328, 140] width 39 height 7
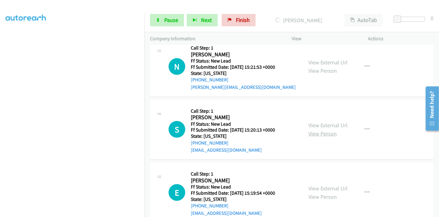
scroll to position [339, 0]
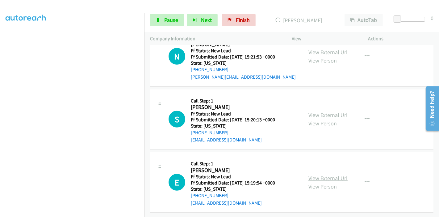
click at [313, 174] on link "View External Url" at bounding box center [328, 177] width 39 height 7
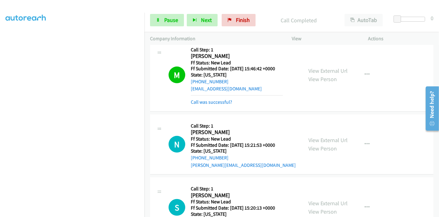
scroll to position [249, 0]
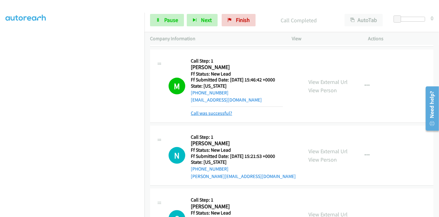
click at [204, 113] on link "Call was successful?" at bounding box center [211, 113] width 41 height 6
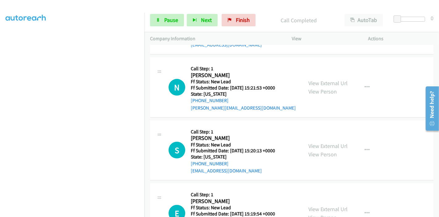
scroll to position [339, 0]
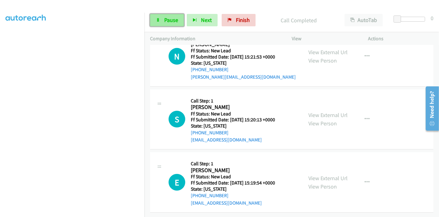
click at [166, 18] on span "Pause" at bounding box center [171, 19] width 14 height 7
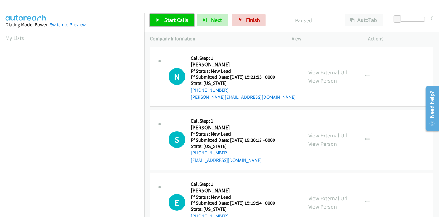
click at [162, 23] on link "Start Calls" at bounding box center [172, 20] width 44 height 12
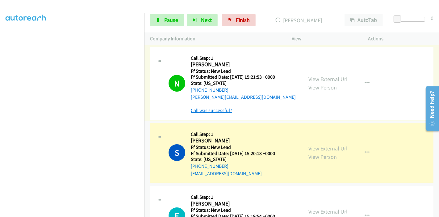
click at [216, 111] on link "Call was successful?" at bounding box center [211, 110] width 41 height 6
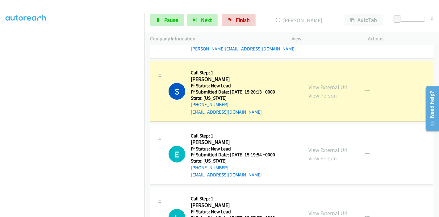
scroll to position [34, 0]
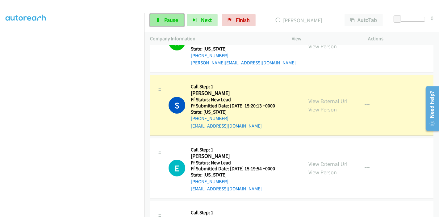
click at [168, 18] on span "Pause" at bounding box center [171, 19] width 14 height 7
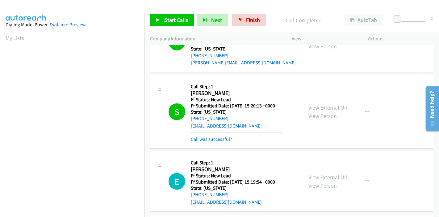
scroll to position [130, 0]
click at [220, 137] on link "Call was successful?" at bounding box center [211, 139] width 41 height 6
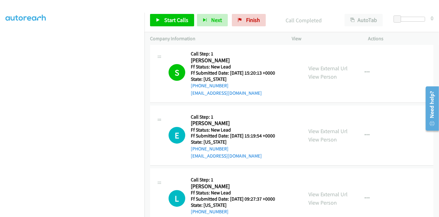
scroll to position [103, 0]
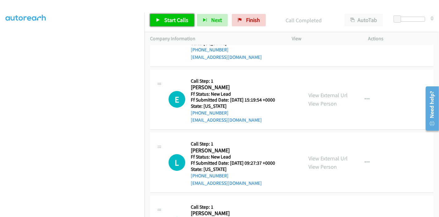
click at [170, 24] on link "Start Calls" at bounding box center [172, 20] width 44 height 12
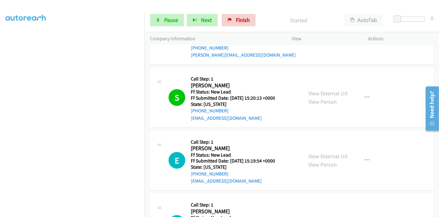
scroll to position [41, 0]
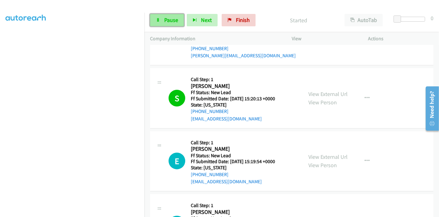
click at [161, 19] on link "Pause" at bounding box center [167, 20] width 34 height 12
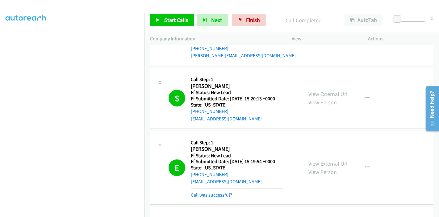
click at [212, 193] on link "Call was successful?" at bounding box center [211, 195] width 41 height 6
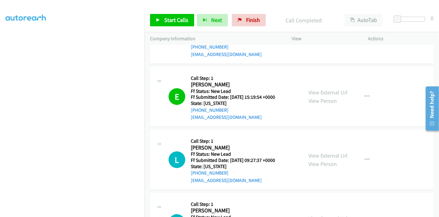
scroll to position [99, 0]
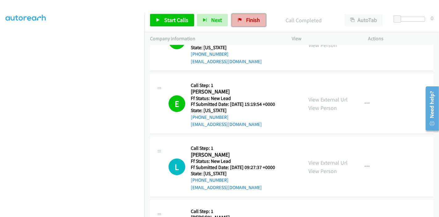
click at [249, 22] on span "Finish" at bounding box center [253, 19] width 14 height 7
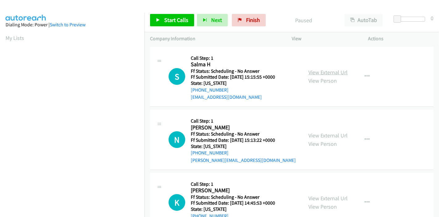
click at [322, 73] on link "View External Url" at bounding box center [328, 72] width 39 height 7
click at [327, 134] on link "View External Url" at bounding box center [328, 135] width 39 height 7
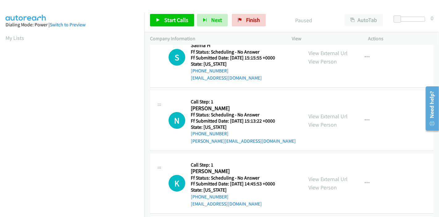
scroll to position [69, 0]
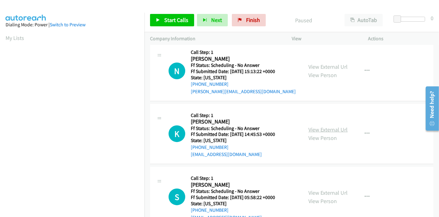
click at [312, 129] on link "View External Url" at bounding box center [328, 129] width 39 height 7
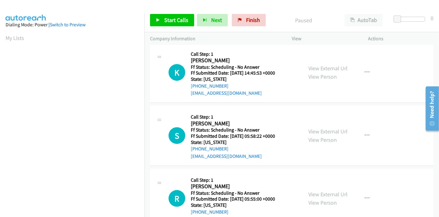
scroll to position [137, 0]
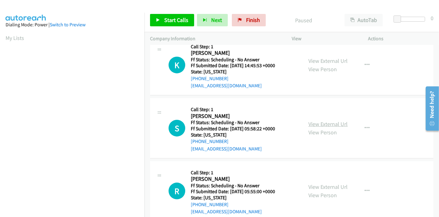
click at [318, 123] on link "View External Url" at bounding box center [328, 123] width 39 height 7
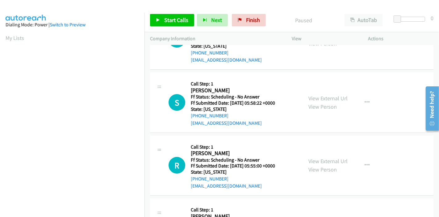
scroll to position [206, 0]
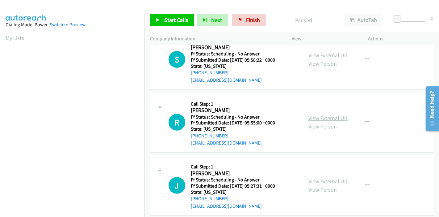
click at [315, 121] on link "View External Url" at bounding box center [328, 117] width 39 height 7
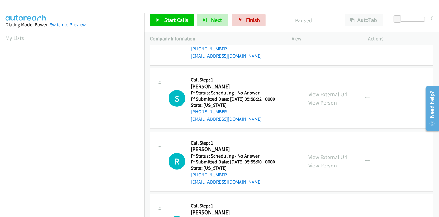
scroll to position [0, 0]
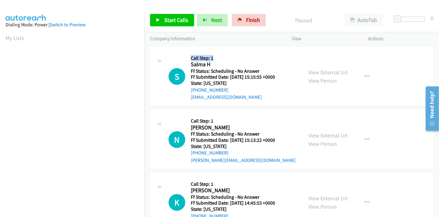
drag, startPoint x: 214, startPoint y: 58, endPoint x: 184, endPoint y: 60, distance: 30.4
click at [184, 60] on div "S Callback Scheduled Call Step: 1 Salma H America/[GEOGRAPHIC_DATA] Ff Status: …" at bounding box center [233, 76] width 129 height 49
click at [196, 67] on h2 "Salma H" at bounding box center [237, 64] width 92 height 7
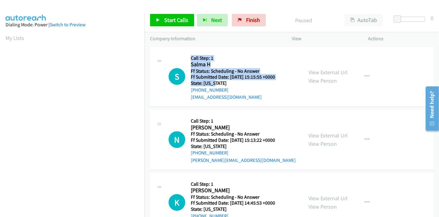
drag, startPoint x: 193, startPoint y: 60, endPoint x: 218, endPoint y: 81, distance: 32.1
click at [218, 81] on div "Callback Scheduled Call Step: 1 Salma H America/Chicago Ff Status: Scheduling -…" at bounding box center [237, 76] width 92 height 49
click at [218, 77] on h5 "Ff Submitted Date: 2025-09-19 15:15:55 +0000" at bounding box center [237, 77] width 92 height 6
drag, startPoint x: 215, startPoint y: 82, endPoint x: 192, endPoint y: 59, distance: 33.2
click at [192, 59] on div "Callback Scheduled Call Step: 1 Salma H America/Chicago Ff Status: Scheduling -…" at bounding box center [237, 76] width 92 height 49
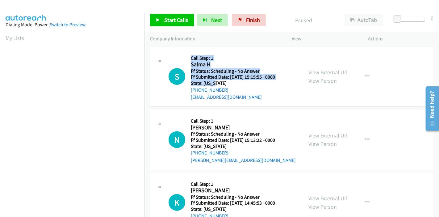
click at [201, 66] on h2 "Salma H" at bounding box center [237, 64] width 92 height 7
drag, startPoint x: 192, startPoint y: 58, endPoint x: 215, endPoint y: 85, distance: 35.5
click at [215, 85] on div "Callback Scheduled Call Step: 1 Salma H America/Chicago Ff Status: Scheduling -…" at bounding box center [237, 76] width 92 height 49
click at [214, 83] on h5 "State: [US_STATE]" at bounding box center [237, 83] width 92 height 6
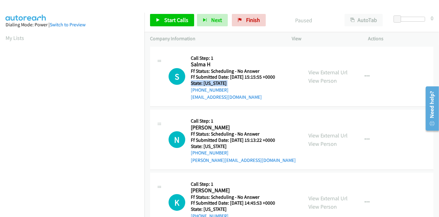
click at [214, 83] on h5 "State: [US_STATE]" at bounding box center [237, 83] width 92 height 6
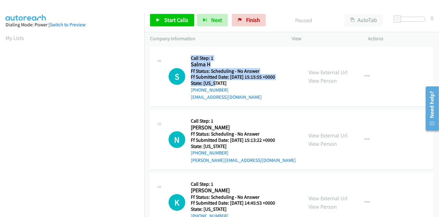
drag, startPoint x: 215, startPoint y: 83, endPoint x: 191, endPoint y: 56, distance: 36.1
click at [191, 56] on div "Callback Scheduled Call Step: 1 Salma H America/Chicago Ff Status: Scheduling -…" at bounding box center [237, 76] width 92 height 49
click at [193, 57] on h5 "Call Step: 1" at bounding box center [237, 58] width 92 height 6
drag, startPoint x: 192, startPoint y: 57, endPoint x: 220, endPoint y: 84, distance: 39.1
click at [220, 84] on div "Callback Scheduled Call Step: 1 Salma H America/Chicago Ff Status: Scheduling -…" at bounding box center [237, 76] width 92 height 49
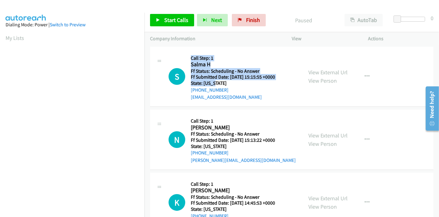
click at [219, 80] on h5 "State: [US_STATE]" at bounding box center [237, 83] width 92 height 6
drag, startPoint x: 215, startPoint y: 82, endPoint x: 191, endPoint y: 57, distance: 34.1
click at [191, 57] on div "Callback Scheduled Call Step: 1 Salma H America/Chicago Ff Status: Scheduling -…" at bounding box center [237, 76] width 92 height 49
click at [160, 22] on link "Start Calls" at bounding box center [172, 20] width 44 height 12
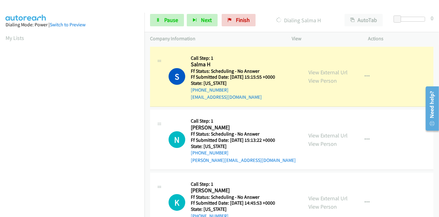
click at [340, 39] on p "View" at bounding box center [325, 38] width 66 height 7
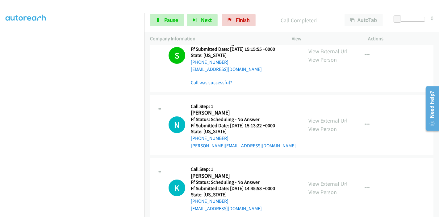
scroll to position [34, 0]
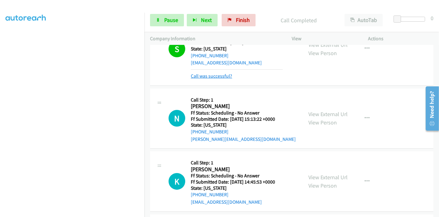
click at [214, 78] on link "Call was successful?" at bounding box center [211, 76] width 41 height 6
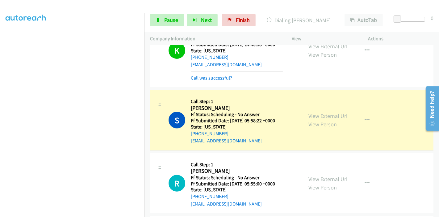
scroll to position [178, 0]
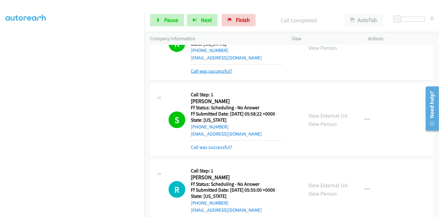
click at [211, 70] on link "Call was successful?" at bounding box center [211, 71] width 41 height 6
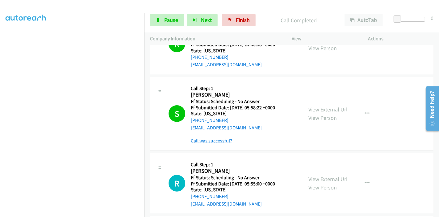
click at [216, 141] on link "Call was successful?" at bounding box center [211, 141] width 41 height 6
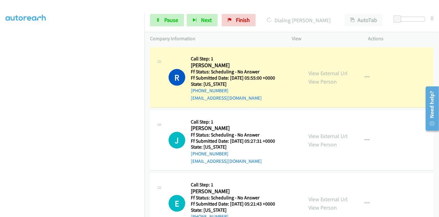
scroll to position [274, 0]
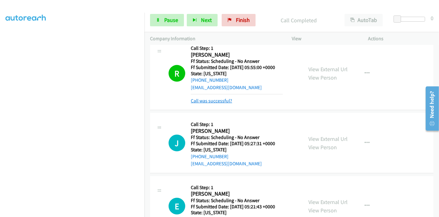
click at [214, 98] on link "Call was successful?" at bounding box center [211, 101] width 41 height 6
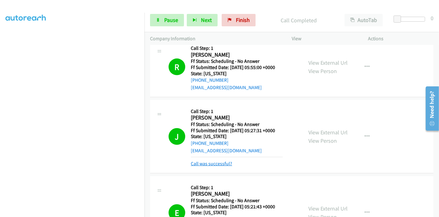
click at [220, 162] on link "Call was successful?" at bounding box center [211, 163] width 41 height 6
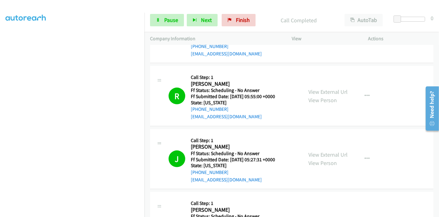
scroll to position [206, 0]
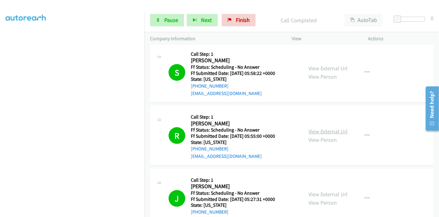
click at [316, 128] on link "View External Url" at bounding box center [328, 131] width 39 height 7
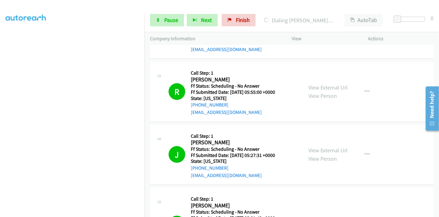
scroll to position [274, 0]
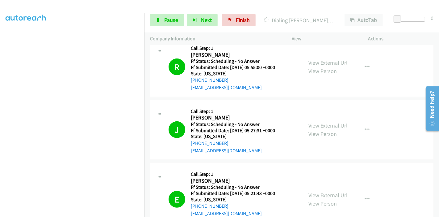
click at [328, 125] on link "View External Url" at bounding box center [328, 125] width 39 height 7
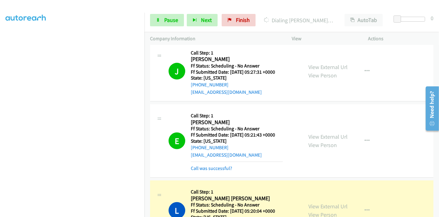
scroll to position [343, 0]
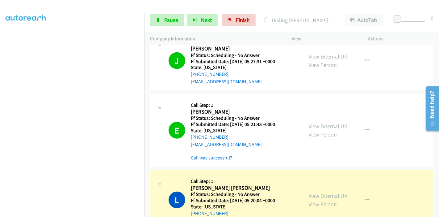
click at [313, 121] on div "View External Url View Person View External Url Email Schedule/Manage Callback …" at bounding box center [344, 130] width 82 height 62
click at [313, 125] on link "View External Url" at bounding box center [328, 125] width 39 height 7
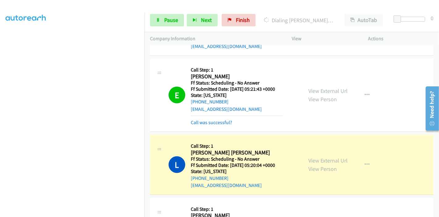
scroll to position [412, 0]
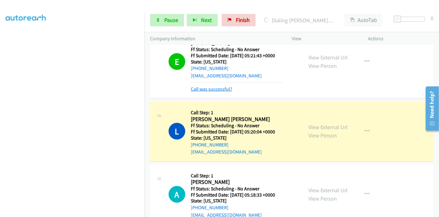
click at [223, 86] on link "Call was successful?" at bounding box center [211, 89] width 41 height 6
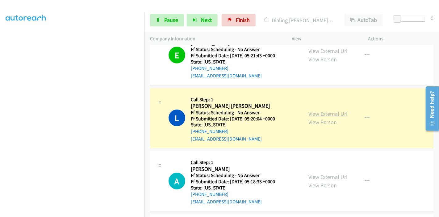
click at [321, 110] on link "View External Url" at bounding box center [328, 113] width 39 height 7
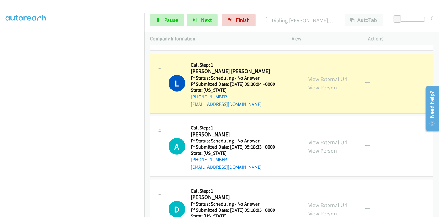
scroll to position [481, 0]
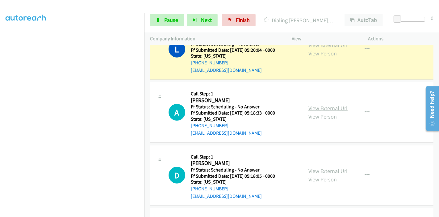
click at [312, 108] on link "View External Url" at bounding box center [328, 107] width 39 height 7
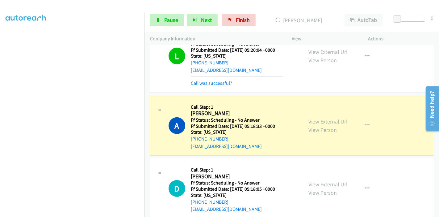
scroll to position [487, 0]
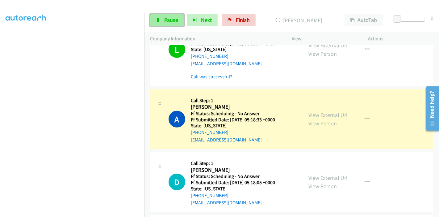
click at [165, 21] on span "Pause" at bounding box center [171, 19] width 14 height 7
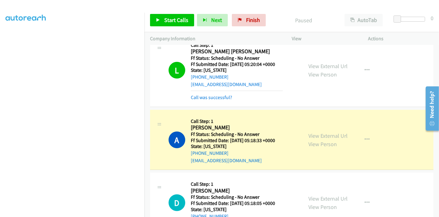
scroll to position [453, 0]
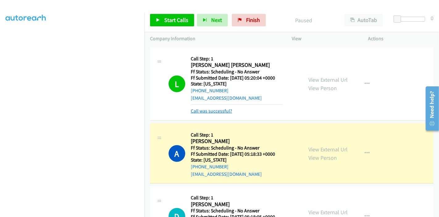
click at [221, 109] on link "Call was successful?" at bounding box center [211, 111] width 41 height 6
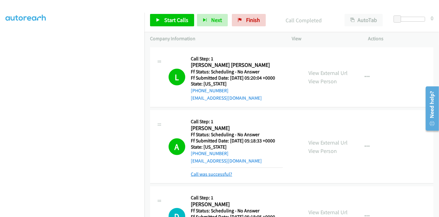
click at [216, 172] on link "Call was successful?" at bounding box center [211, 174] width 41 height 6
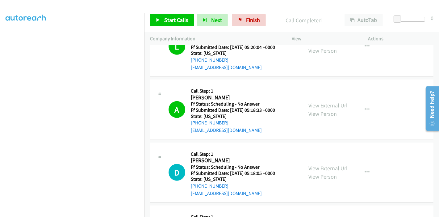
scroll to position [521, 0]
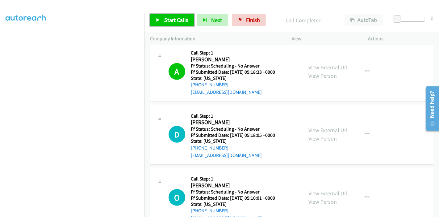
click at [173, 20] on span "Start Calls" at bounding box center [176, 19] width 24 height 7
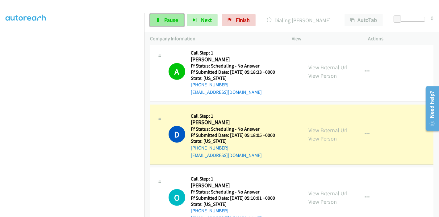
click at [171, 21] on span "Pause" at bounding box center [171, 19] width 14 height 7
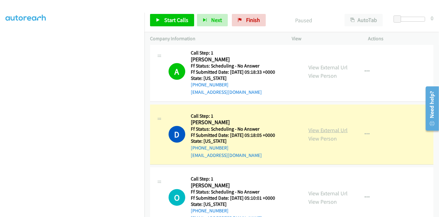
click at [330, 128] on link "View External Url" at bounding box center [328, 129] width 39 height 7
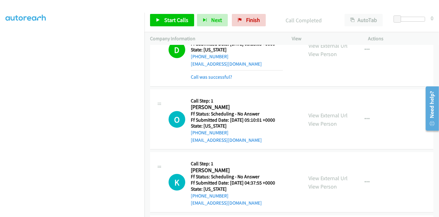
scroll to position [624, 0]
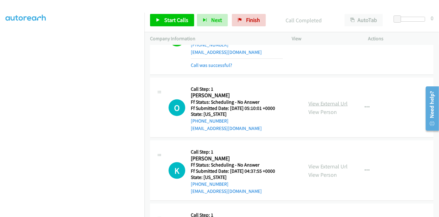
click at [327, 103] on link "View External Url" at bounding box center [328, 103] width 39 height 7
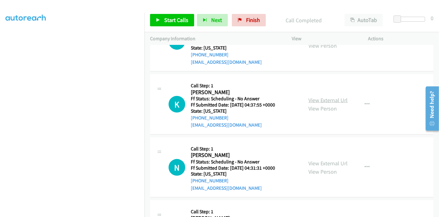
scroll to position [693, 0]
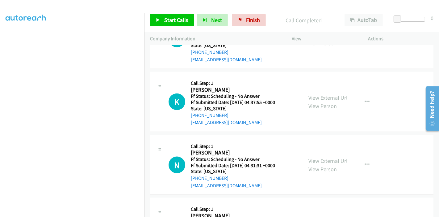
click at [321, 96] on link "View External Url" at bounding box center [328, 97] width 39 height 7
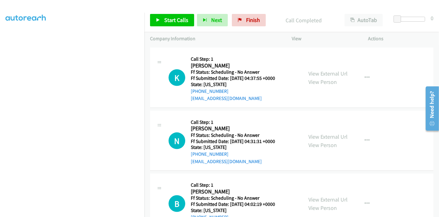
scroll to position [728, 0]
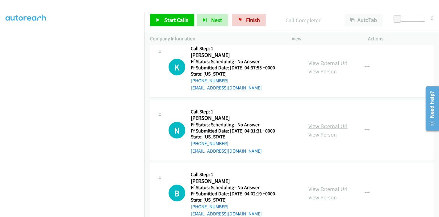
click at [320, 123] on link "View External Url" at bounding box center [328, 125] width 39 height 7
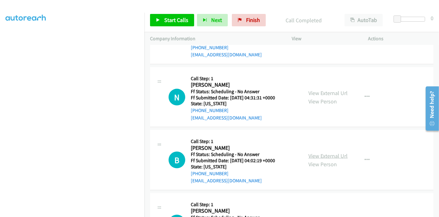
scroll to position [830, 0]
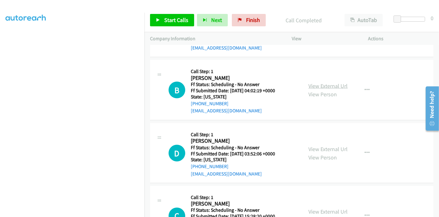
click at [328, 86] on link "View External Url" at bounding box center [328, 85] width 39 height 7
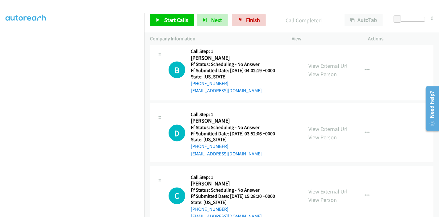
scroll to position [865, 0]
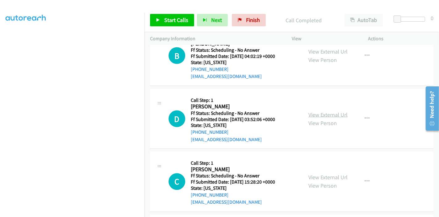
click at [317, 113] on link "View External Url" at bounding box center [328, 114] width 39 height 7
click at [174, 21] on span "Start Calls" at bounding box center [176, 19] width 24 height 7
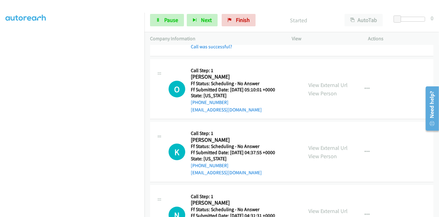
scroll to position [659, 0]
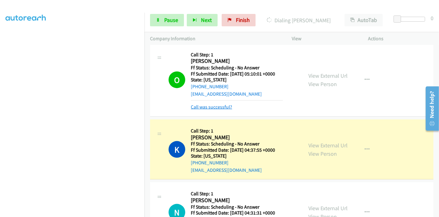
click at [218, 105] on link "Call was successful?" at bounding box center [211, 107] width 41 height 6
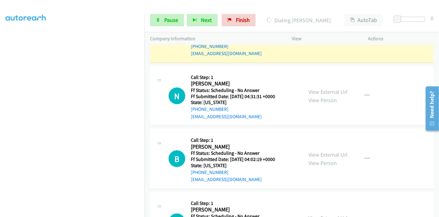
scroll to position [728, 0]
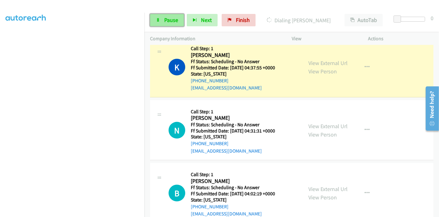
click at [168, 19] on span "Pause" at bounding box center [171, 19] width 14 height 7
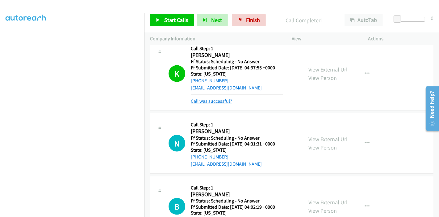
click at [226, 98] on link "Call was successful?" at bounding box center [211, 101] width 41 height 6
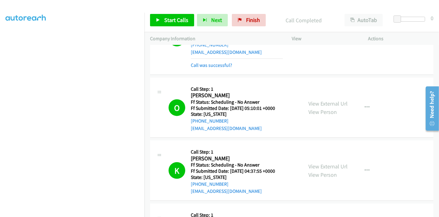
scroll to position [659, 0]
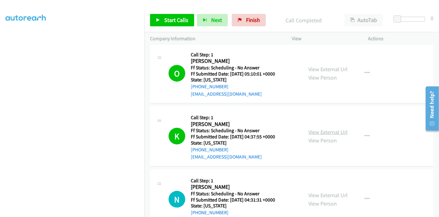
click at [320, 131] on link "View External Url" at bounding box center [328, 131] width 39 height 7
click at [166, 19] on span "Start Calls" at bounding box center [176, 19] width 24 height 7
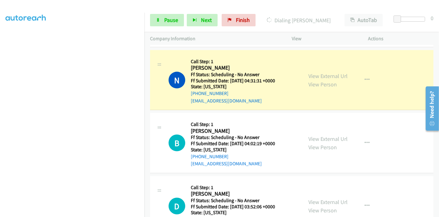
scroll to position [762, 0]
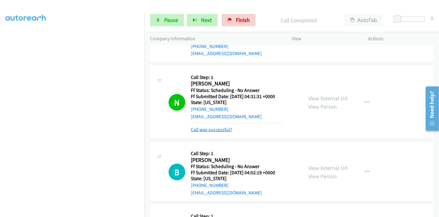
click at [216, 130] on link "Call was successful?" at bounding box center [211, 129] width 41 height 6
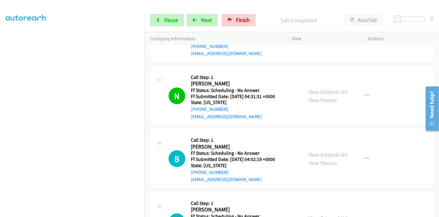
scroll to position [796, 0]
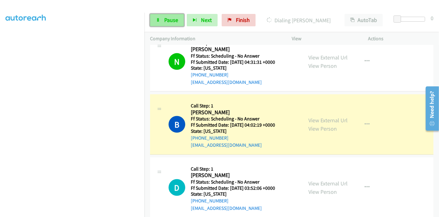
click at [162, 16] on link "Pause" at bounding box center [167, 20] width 34 height 12
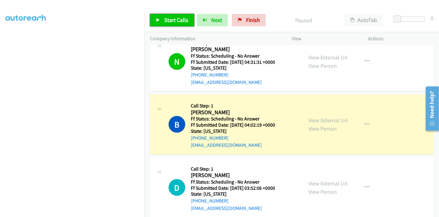
click at [166, 18] on span "Start Calls" at bounding box center [176, 19] width 24 height 7
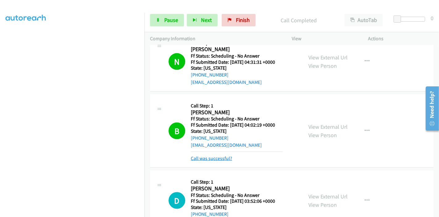
click at [214, 155] on link "Call was successful?" at bounding box center [211, 158] width 41 height 6
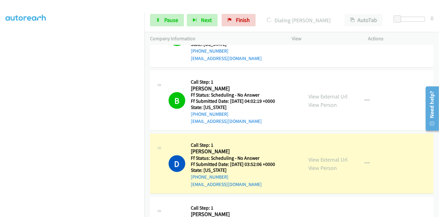
scroll to position [830, 0]
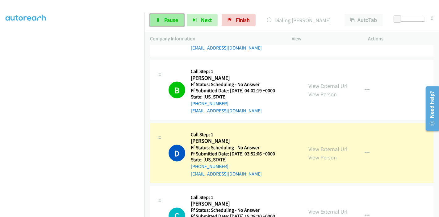
click at [164, 18] on span "Pause" at bounding box center [171, 19] width 14 height 7
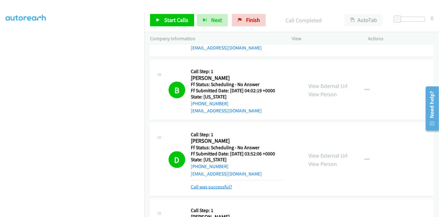
click at [206, 184] on link "Call was successful?" at bounding box center [211, 187] width 41 height 6
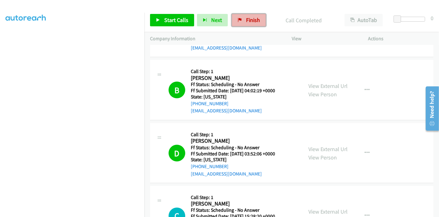
drag, startPoint x: 247, startPoint y: 20, endPoint x: 240, endPoint y: 23, distance: 8.3
click at [247, 20] on span "Finish" at bounding box center [253, 19] width 14 height 7
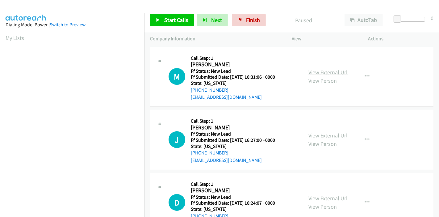
click at [325, 70] on link "View External Url" at bounding box center [328, 72] width 39 height 7
click at [331, 137] on link "View External Url" at bounding box center [328, 135] width 39 height 7
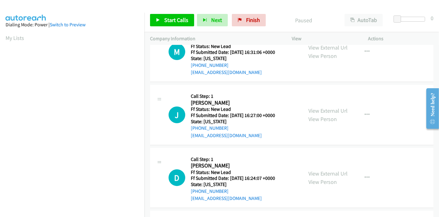
scroll to position [34, 0]
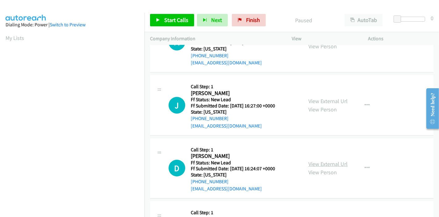
click at [317, 162] on link "View External Url" at bounding box center [328, 163] width 39 height 7
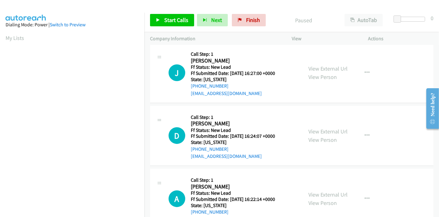
scroll to position [103, 0]
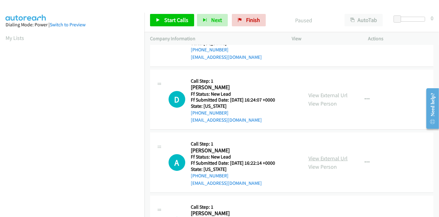
click at [320, 155] on link "View External Url" at bounding box center [328, 158] width 39 height 7
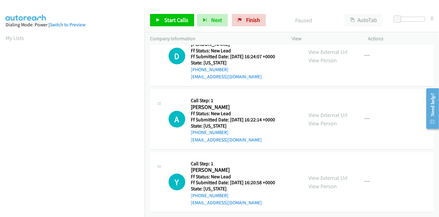
scroll to position [151, 0]
click at [318, 174] on link "View External Url" at bounding box center [328, 177] width 39 height 7
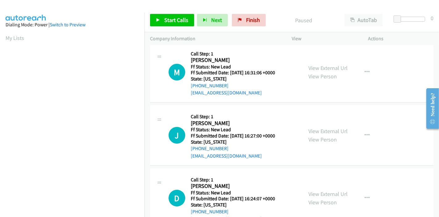
scroll to position [0, 0]
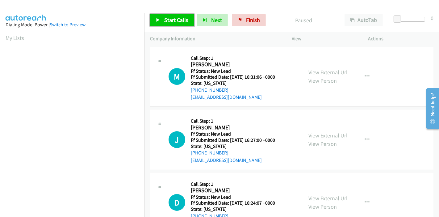
click at [172, 21] on span "Start Calls" at bounding box center [176, 19] width 24 height 7
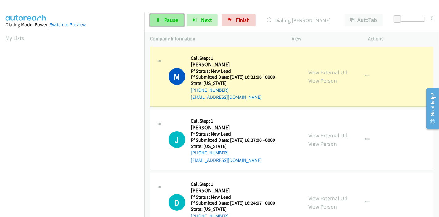
click at [157, 20] on icon at bounding box center [158, 20] width 4 height 4
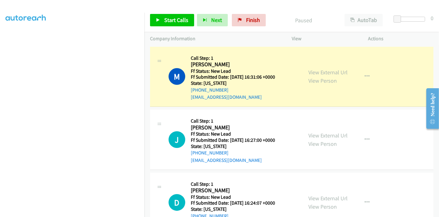
scroll to position [130, 0]
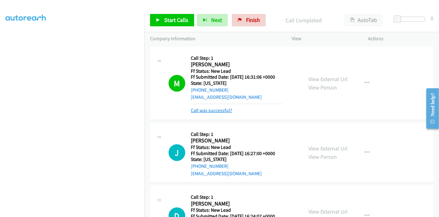
click at [212, 110] on link "Call was successful?" at bounding box center [211, 110] width 41 height 6
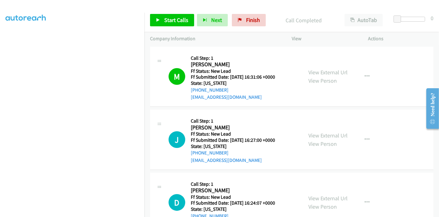
scroll to position [0, 0]
click at [169, 19] on span "Start Calls" at bounding box center [176, 19] width 24 height 7
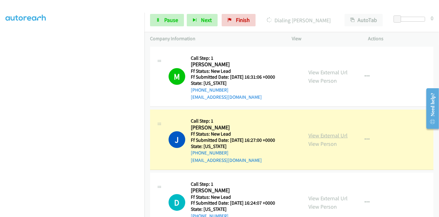
click at [327, 134] on link "View External Url" at bounding box center [328, 135] width 39 height 7
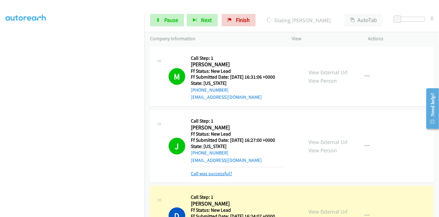
click at [212, 172] on link "Call was successful?" at bounding box center [211, 173] width 41 height 6
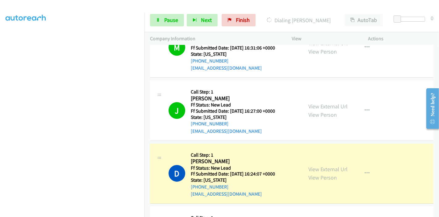
scroll to position [69, 0]
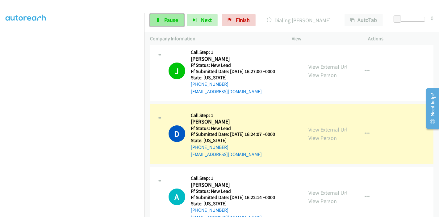
click at [176, 22] on span "Pause" at bounding box center [171, 19] width 14 height 7
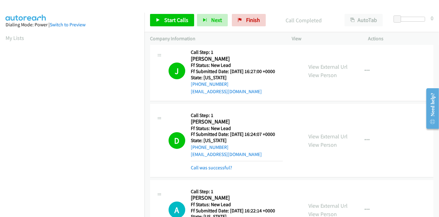
scroll to position [130, 0]
click at [218, 165] on link "Call was successful?" at bounding box center [211, 167] width 41 height 6
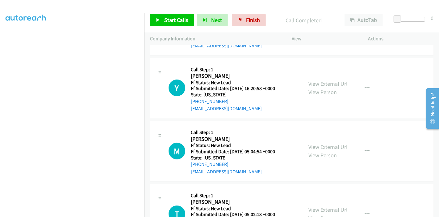
scroll to position [339, 0]
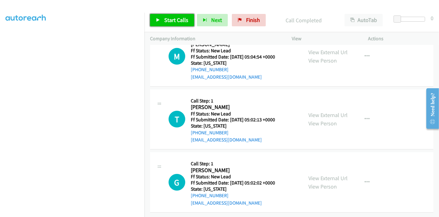
click at [161, 17] on link "Start Calls" at bounding box center [172, 20] width 44 height 12
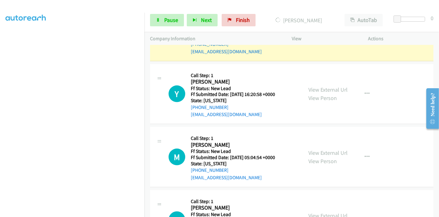
scroll to position [202, 0]
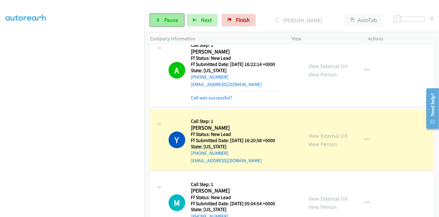
click at [159, 16] on link "Pause" at bounding box center [167, 20] width 34 height 12
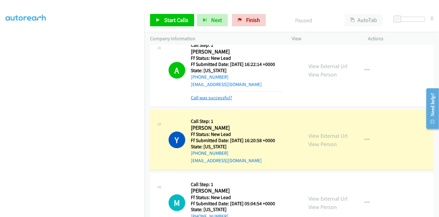
click at [207, 95] on link "Call was successful?" at bounding box center [211, 98] width 41 height 6
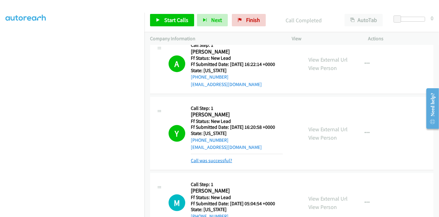
click at [213, 159] on link "Call was successful?" at bounding box center [211, 160] width 41 height 6
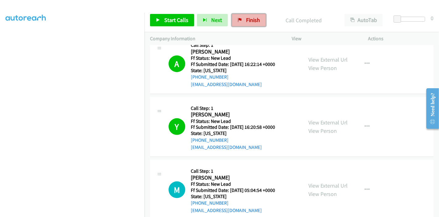
click at [247, 20] on span "Finish" at bounding box center [253, 19] width 14 height 7
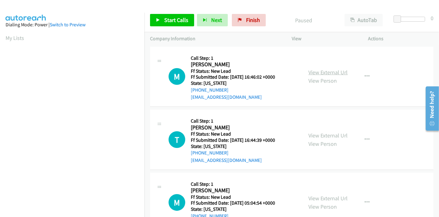
click at [320, 71] on link "View External Url" at bounding box center [328, 72] width 39 height 7
click at [322, 133] on link "View External Url" at bounding box center [328, 135] width 39 height 7
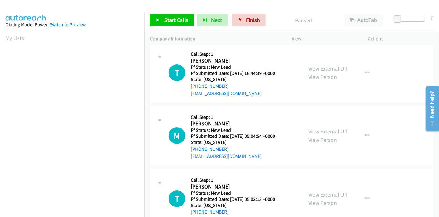
scroll to position [69, 0]
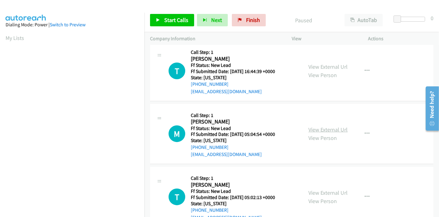
click at [317, 126] on link "View External Url" at bounding box center [328, 129] width 39 height 7
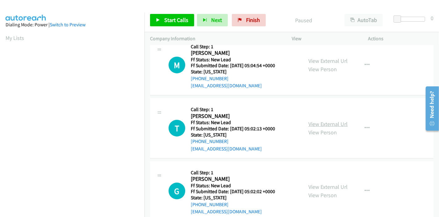
click at [324, 125] on link "View External Url" at bounding box center [328, 123] width 39 height 7
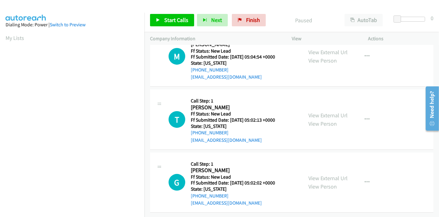
scroll to position [151, 0]
click at [316, 174] on link "View External Url" at bounding box center [328, 177] width 39 height 7
click at [173, 17] on span "Start Calls" at bounding box center [176, 19] width 24 height 7
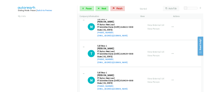
scroll to position [0, 0]
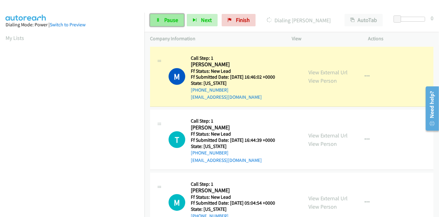
click at [153, 20] on link "Pause" at bounding box center [167, 20] width 34 height 12
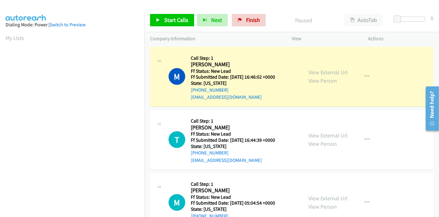
click at [116, 39] on section "My Lists" at bounding box center [73, 38] width 134 height 8
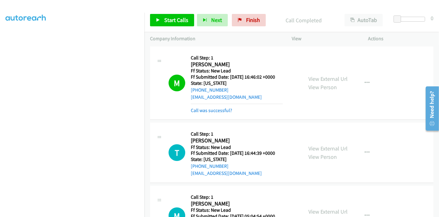
scroll to position [130, 0]
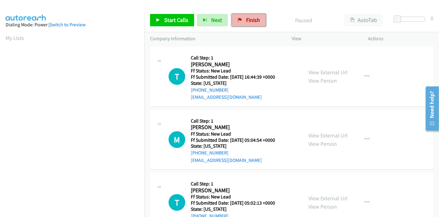
click at [243, 21] on link "Finish" at bounding box center [249, 20] width 34 height 12
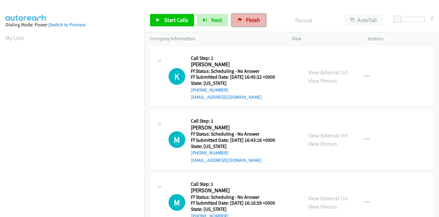
click at [246, 19] on span "Finish" at bounding box center [253, 19] width 14 height 7
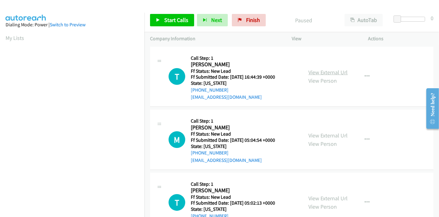
click at [333, 72] on link "View External Url" at bounding box center [328, 72] width 39 height 7
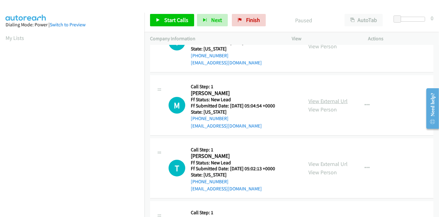
click at [330, 102] on link "View External Url" at bounding box center [328, 100] width 39 height 7
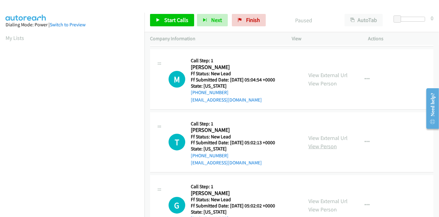
scroll to position [88, 0]
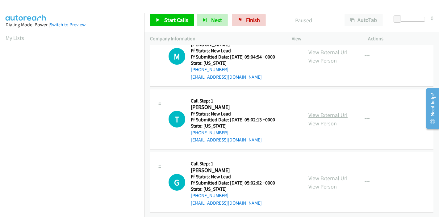
click at [330, 112] on link "View External Url" at bounding box center [328, 114] width 39 height 7
click at [321, 174] on link "View External Url" at bounding box center [328, 177] width 39 height 7
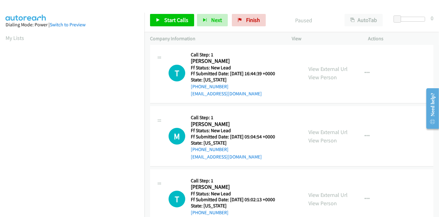
scroll to position [0, 0]
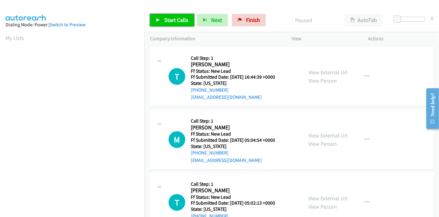
click at [163, 18] on link "Start Calls" at bounding box center [172, 20] width 44 height 12
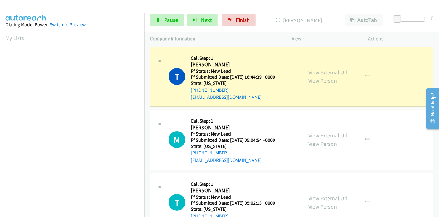
scroll to position [130, 0]
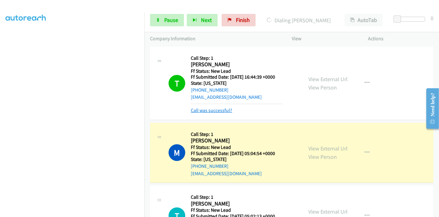
click at [211, 108] on link "Call was successful?" at bounding box center [211, 110] width 41 height 6
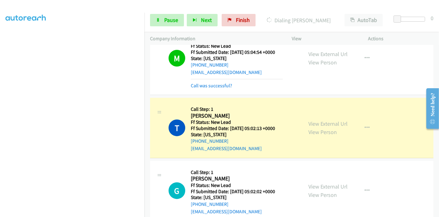
scroll to position [94, 0]
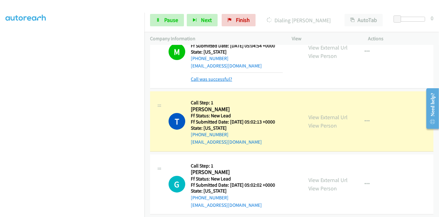
click at [213, 80] on link "Call was successful?" at bounding box center [211, 79] width 41 height 6
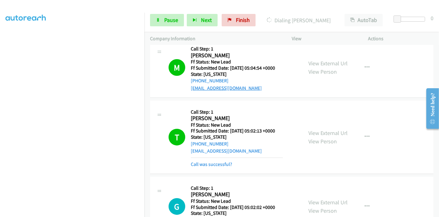
scroll to position [88, 0]
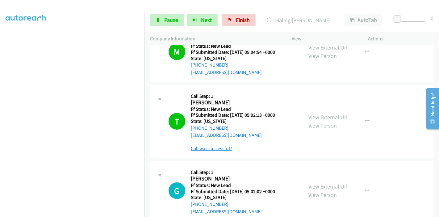
click at [213, 145] on link "Call was successful?" at bounding box center [211, 148] width 41 height 6
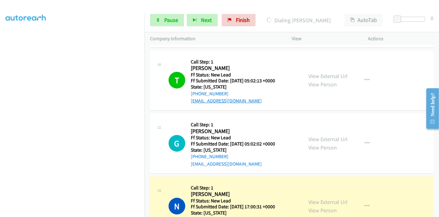
scroll to position [156, 0]
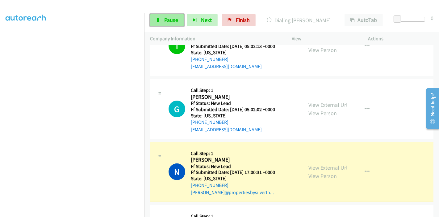
click at [176, 20] on span "Pause" at bounding box center [171, 19] width 14 height 7
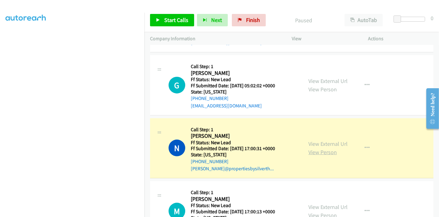
scroll to position [191, 0]
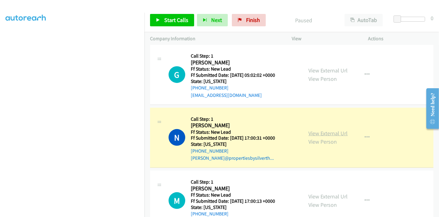
click at [318, 132] on link "View External Url" at bounding box center [328, 132] width 39 height 7
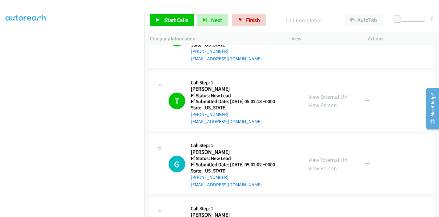
scroll to position [88, 0]
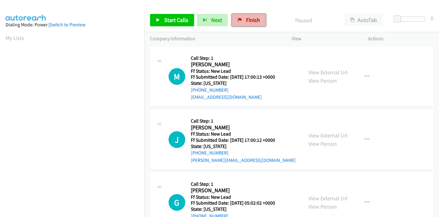
click at [246, 19] on span "Finish" at bounding box center [253, 19] width 14 height 7
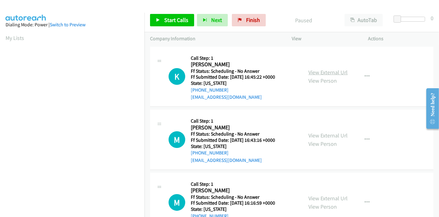
click at [326, 72] on link "View External Url" at bounding box center [328, 72] width 39 height 7
click at [326, 134] on link "View External Url" at bounding box center [328, 135] width 39 height 7
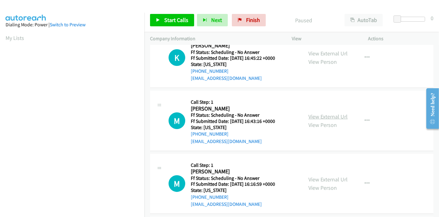
scroll to position [34, 0]
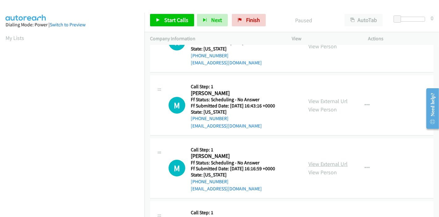
click at [320, 163] on link "View External Url" at bounding box center [328, 163] width 39 height 7
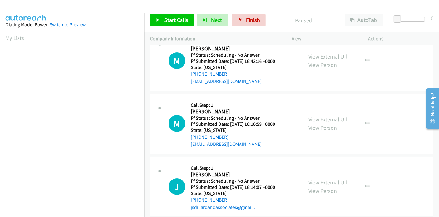
scroll to position [103, 0]
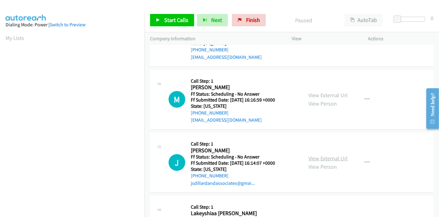
click at [323, 157] on link "View External Url" at bounding box center [328, 158] width 39 height 7
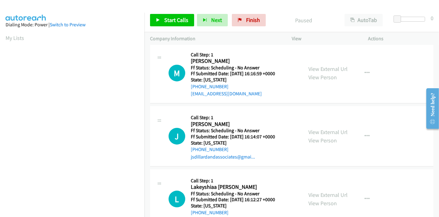
scroll to position [172, 0]
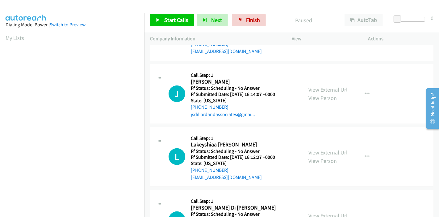
click at [314, 152] on link "View External Url" at bounding box center [328, 152] width 39 height 7
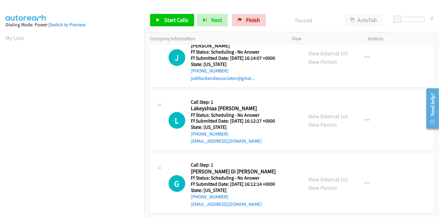
scroll to position [240, 0]
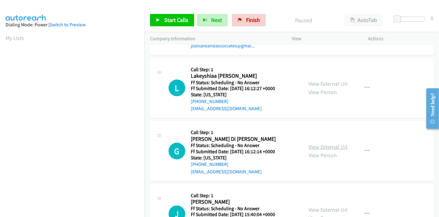
click at [324, 147] on link "View External Url" at bounding box center [328, 146] width 39 height 7
click at [168, 21] on span "Start Calls" at bounding box center [176, 19] width 24 height 7
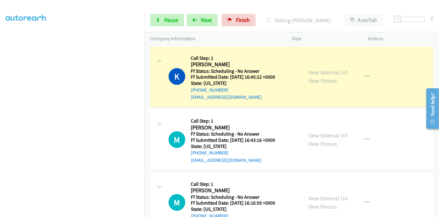
scroll to position [130, 0]
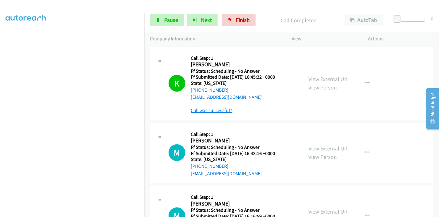
click at [209, 110] on link "Call was successful?" at bounding box center [211, 110] width 41 height 6
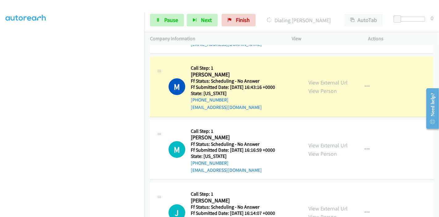
scroll to position [69, 0]
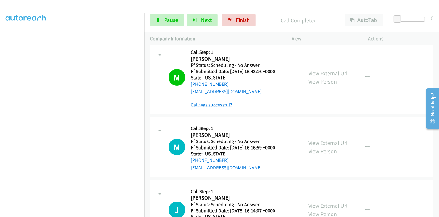
click at [211, 104] on link "Call was successful?" at bounding box center [211, 105] width 41 height 6
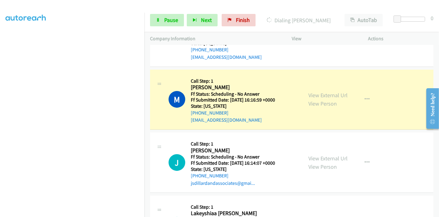
scroll to position [137, 0]
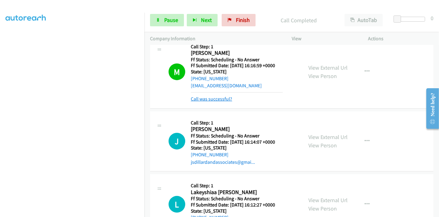
click at [208, 99] on link "Call was successful?" at bounding box center [211, 99] width 41 height 6
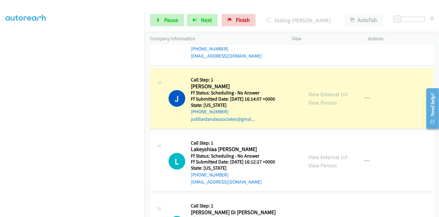
scroll to position [172, 0]
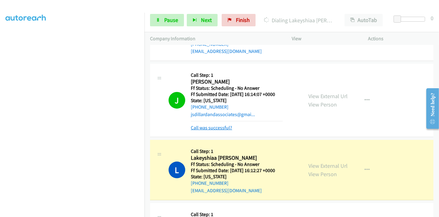
click at [213, 127] on link "Call was successful?" at bounding box center [211, 128] width 41 height 6
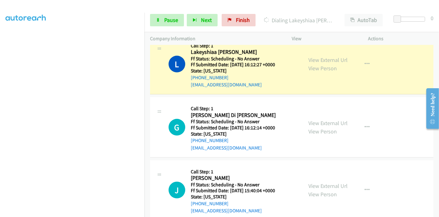
scroll to position [274, 0]
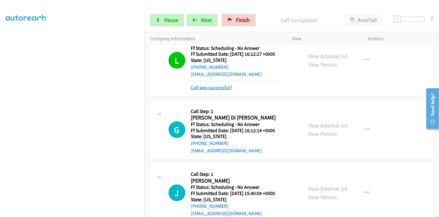
click at [217, 87] on link "Call was successful?" at bounding box center [211, 87] width 41 height 6
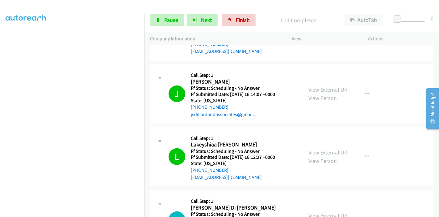
scroll to position [206, 0]
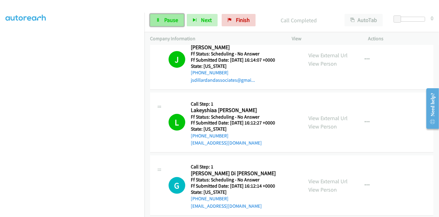
click at [176, 21] on span "Pause" at bounding box center [171, 19] width 14 height 7
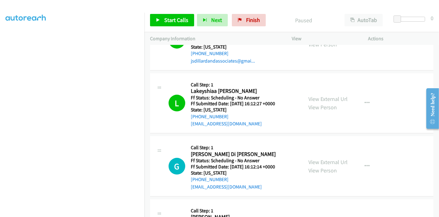
scroll to position [240, 0]
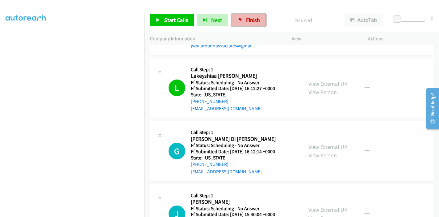
click at [260, 20] on link "Finish" at bounding box center [249, 20] width 34 height 12
